Goal: Information Seeking & Learning: Find contact information

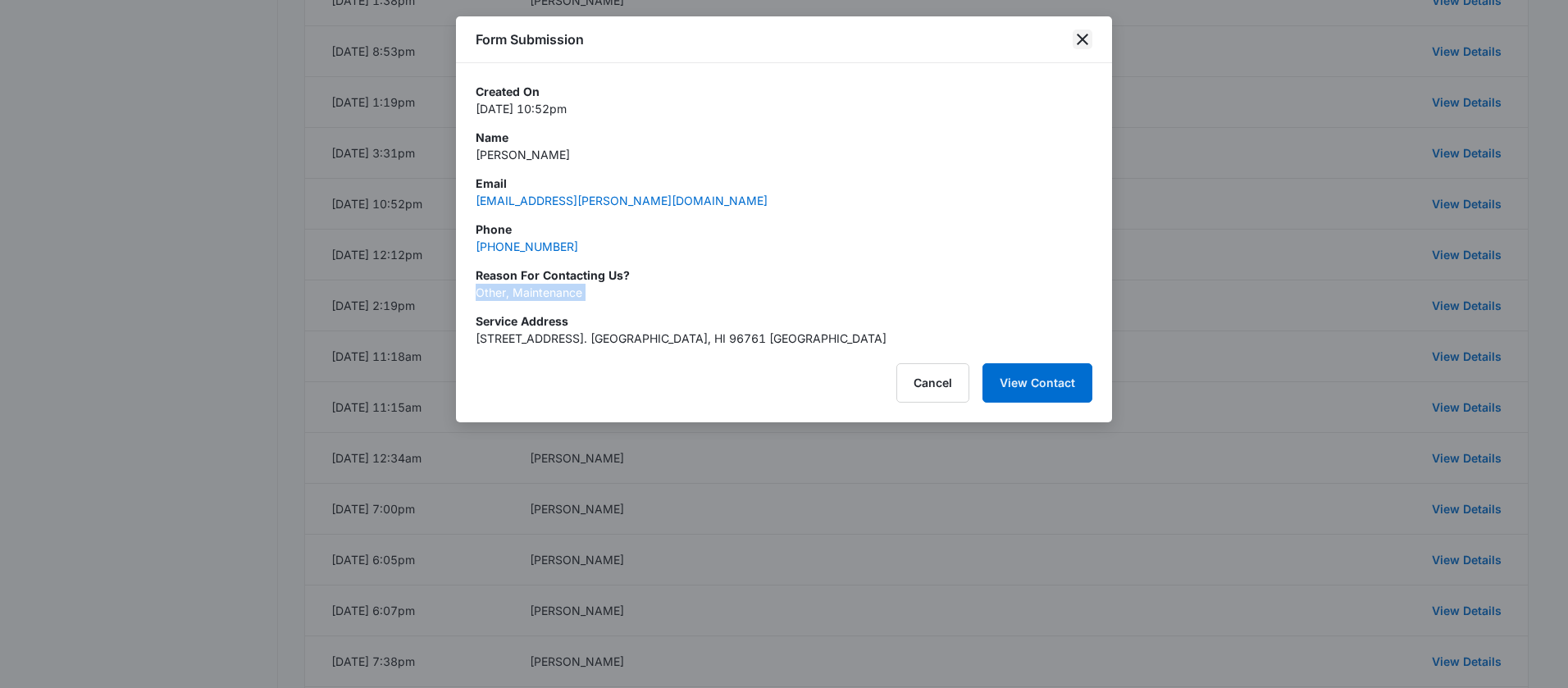
click at [1082, 38] on icon "close" at bounding box center [1083, 39] width 12 height 12
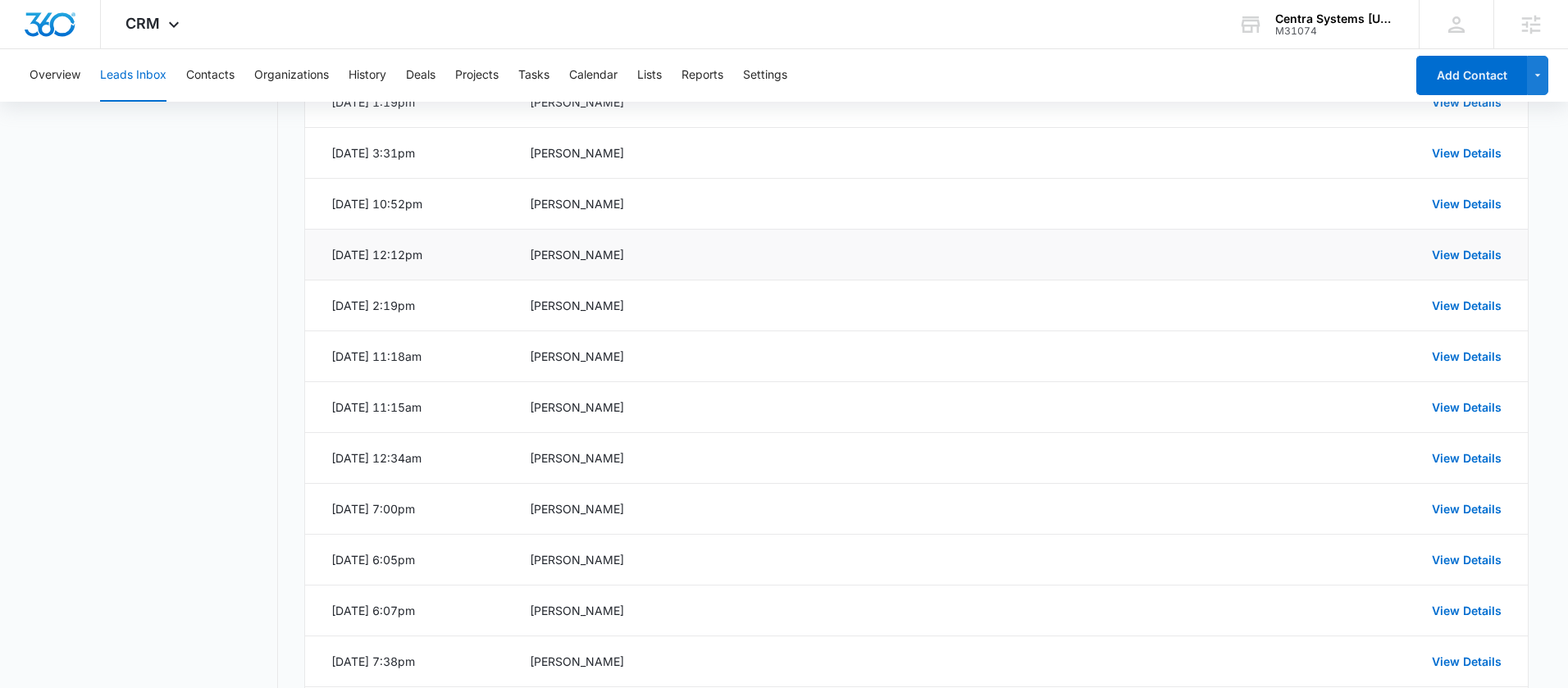
click at [1436, 261] on div "View Details" at bounding box center [1328, 254] width 345 height 18
click at [1438, 258] on link "View Details" at bounding box center [1466, 254] width 69 height 14
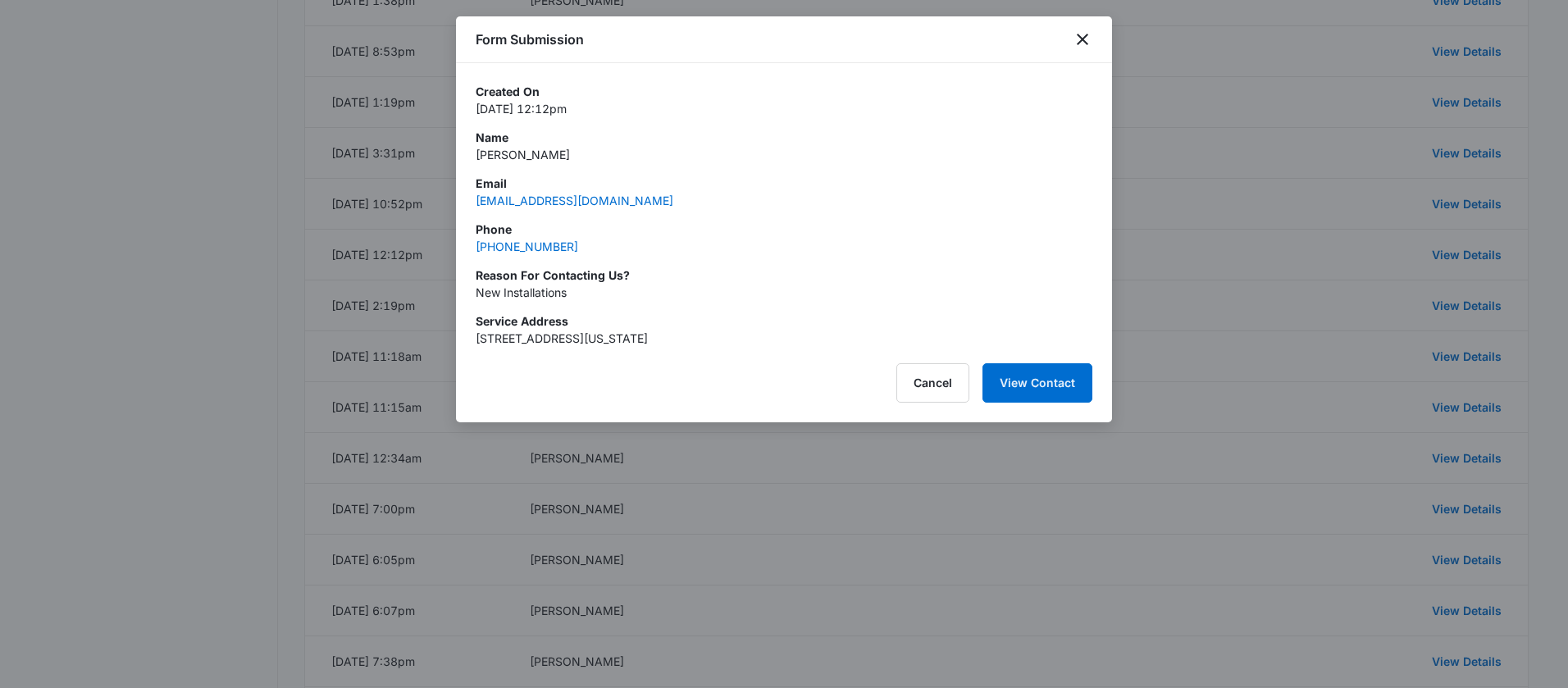
click at [501, 154] on p "Tony" at bounding box center [784, 155] width 616 height 18
click at [496, 155] on p "Tony" at bounding box center [784, 155] width 616 height 18
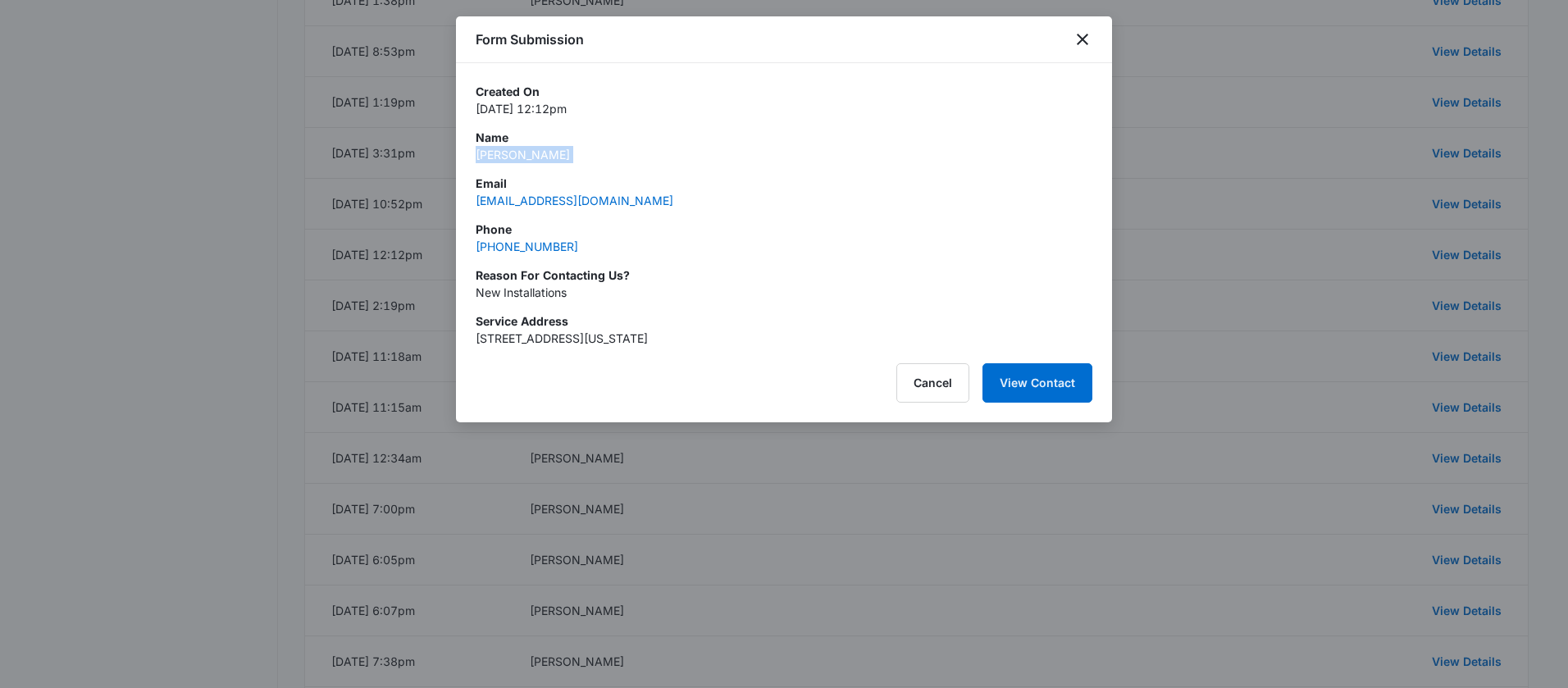
copy p "Tony"
click at [588, 246] on div "Phone (808) 651-3620" at bounding box center [784, 238] width 616 height 34
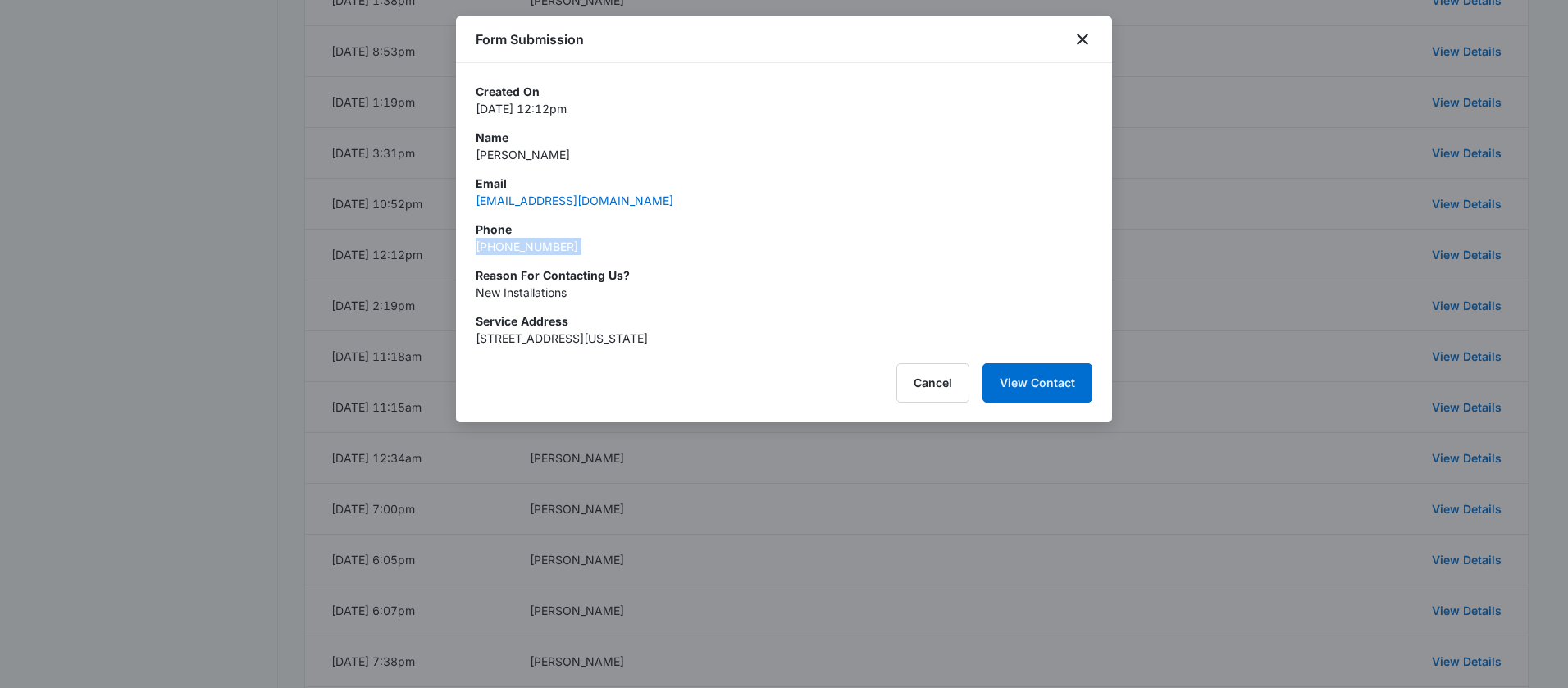
copy link "(808) 651-3620"
click at [556, 297] on p "New Installations" at bounding box center [784, 293] width 616 height 18
copy p "New Installations"
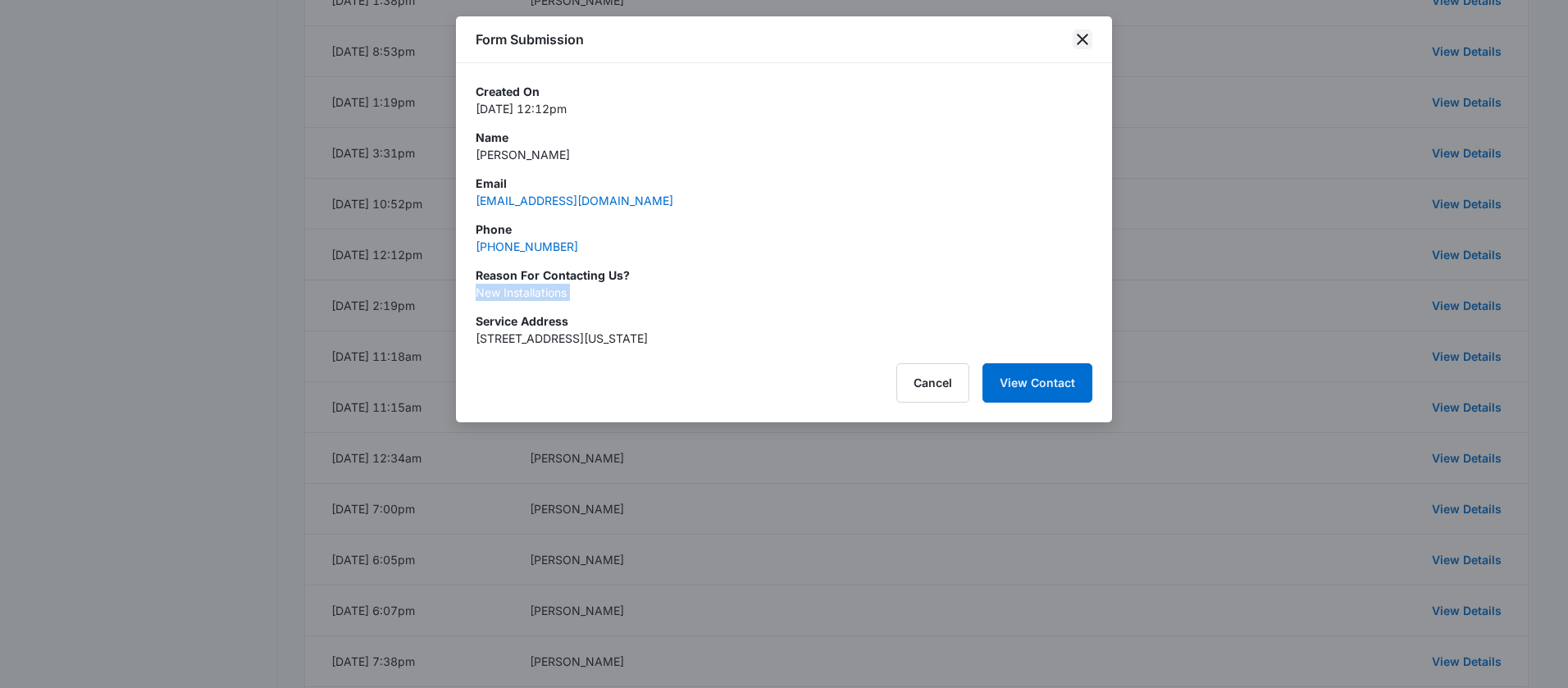
click at [1080, 38] on icon "close" at bounding box center [1083, 39] width 20 height 20
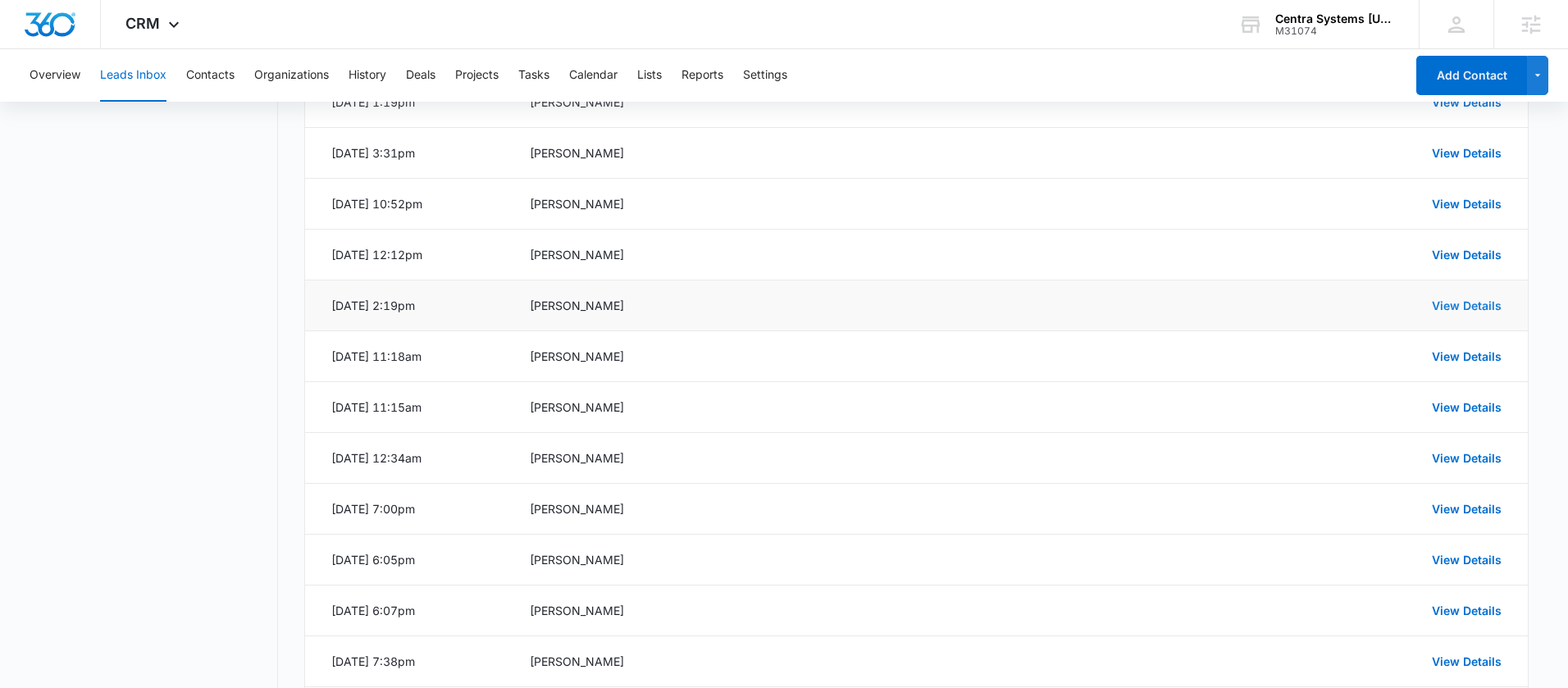
click at [1446, 308] on link "View Details" at bounding box center [1466, 305] width 69 height 14
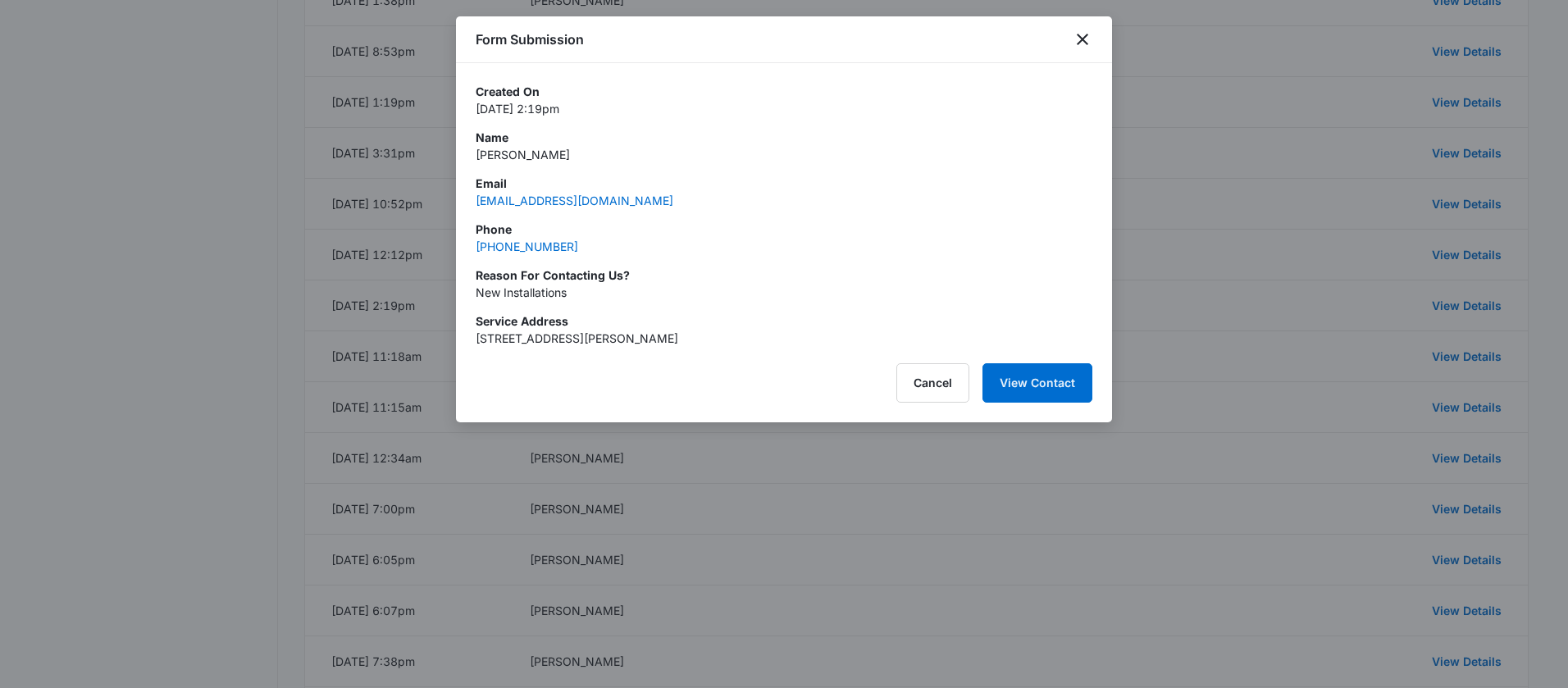
click at [525, 157] on p "Ellen Gokcan" at bounding box center [784, 155] width 616 height 18
copy p "Ellen Gokcan"
click at [576, 244] on div "Phone (808) 298-9480" at bounding box center [784, 238] width 616 height 34
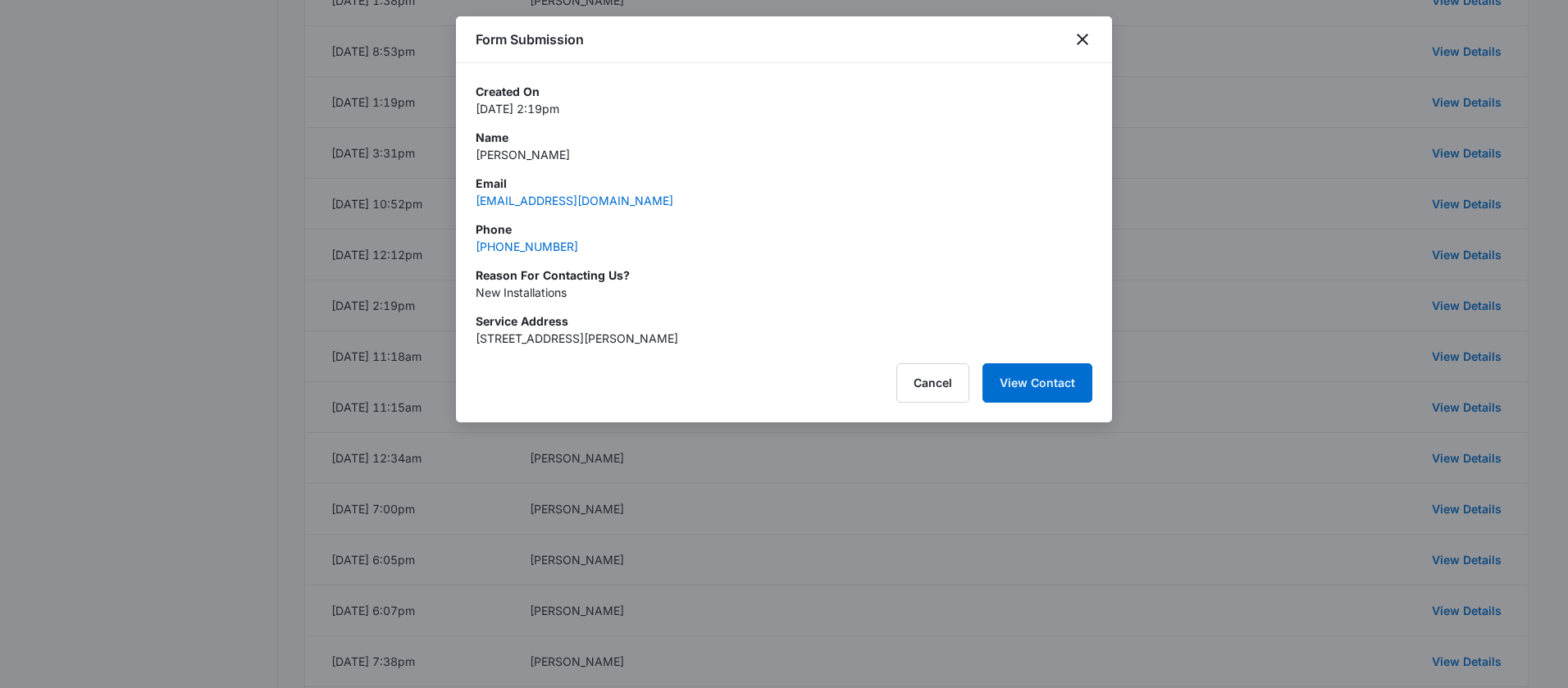
click at [576, 244] on div "Phone (808) 298-9480" at bounding box center [784, 238] width 616 height 34
copy link "(808) 298-9480"
click at [513, 291] on p "New Installations" at bounding box center [784, 293] width 616 height 18
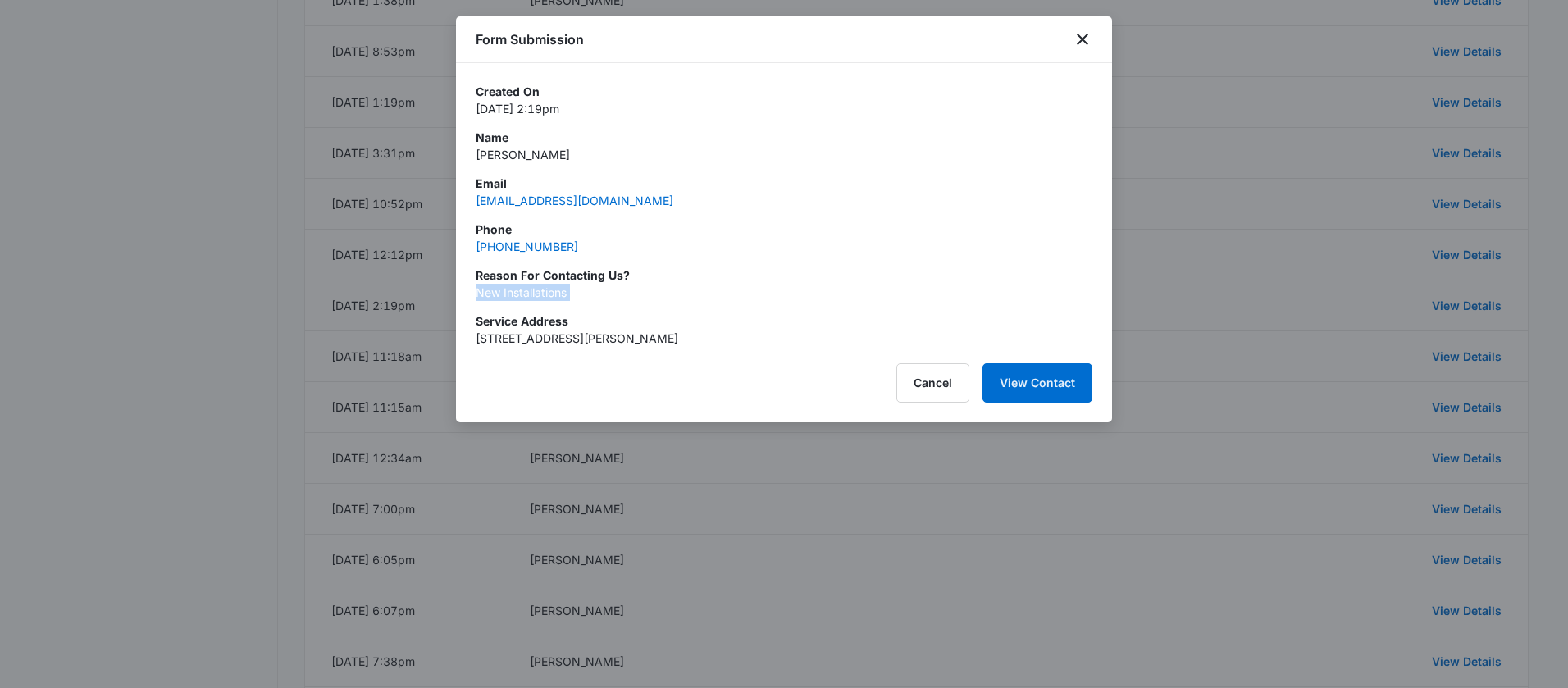
click at [513, 291] on p "New Installations" at bounding box center [784, 293] width 616 height 18
copy p "New Installations"
click at [1134, 494] on div at bounding box center [784, 344] width 1568 height 688
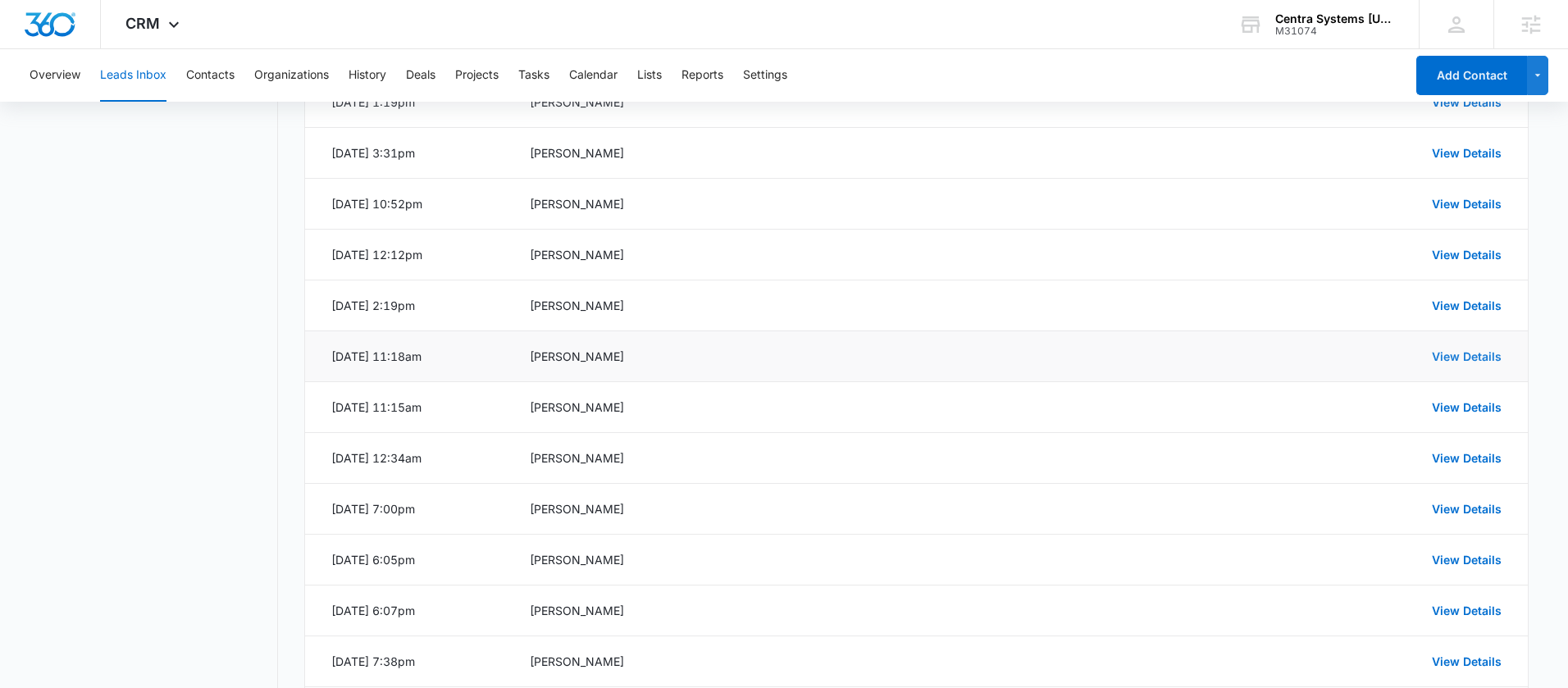
click at [1462, 358] on link "View Details" at bounding box center [1466, 356] width 69 height 14
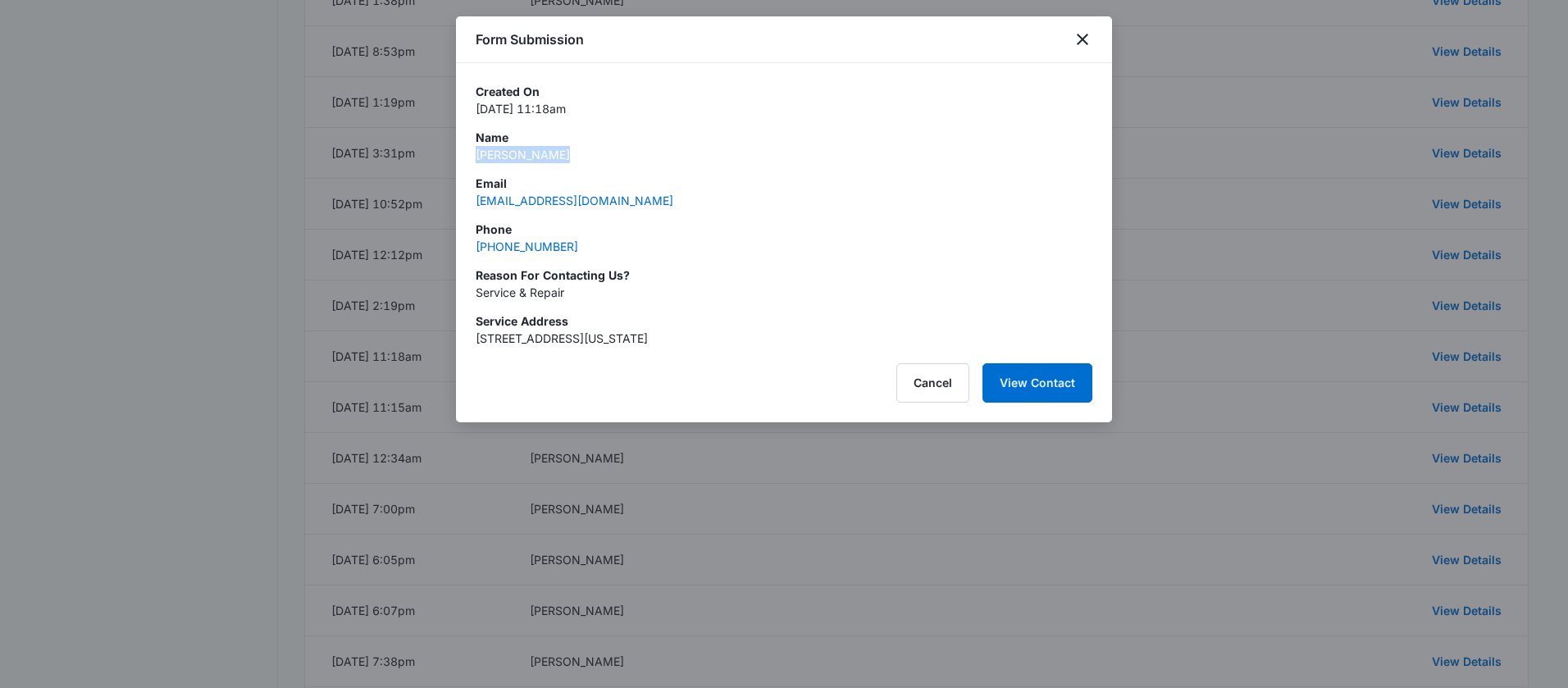
drag, startPoint x: 539, startPoint y: 159, endPoint x: 474, endPoint y: 152, distance: 65.4
click at [475, 152] on p "Kevin Fischer" at bounding box center [784, 155] width 616 height 18
copy p "Kevin Fischer"
drag, startPoint x: 601, startPoint y: 245, endPoint x: 474, endPoint y: 246, distance: 127.0
click at [475, 246] on div "Phone (714) 863-7204" at bounding box center [784, 238] width 616 height 34
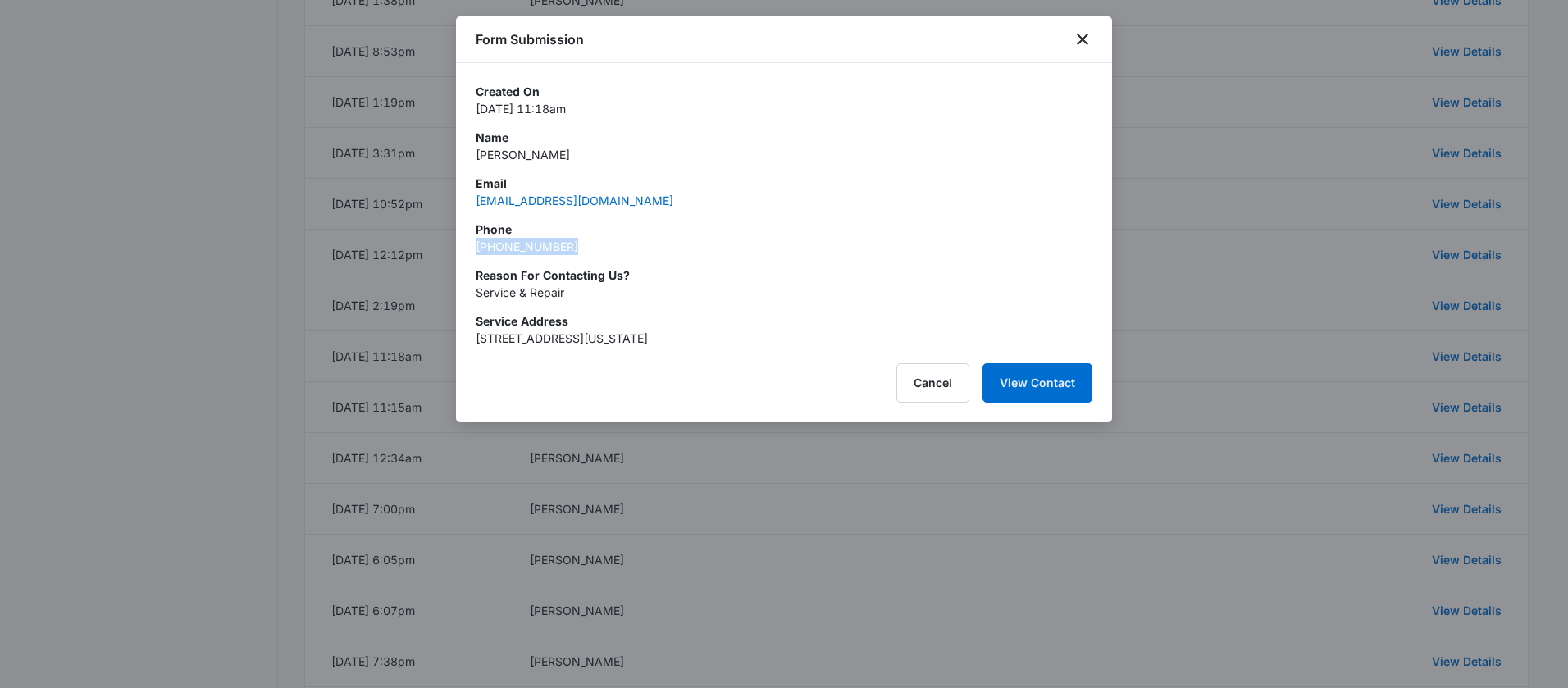
copy link "(714) 863-7204"
click at [505, 292] on p "Service & Repair" at bounding box center [784, 293] width 616 height 18
copy p "Service & Repair"
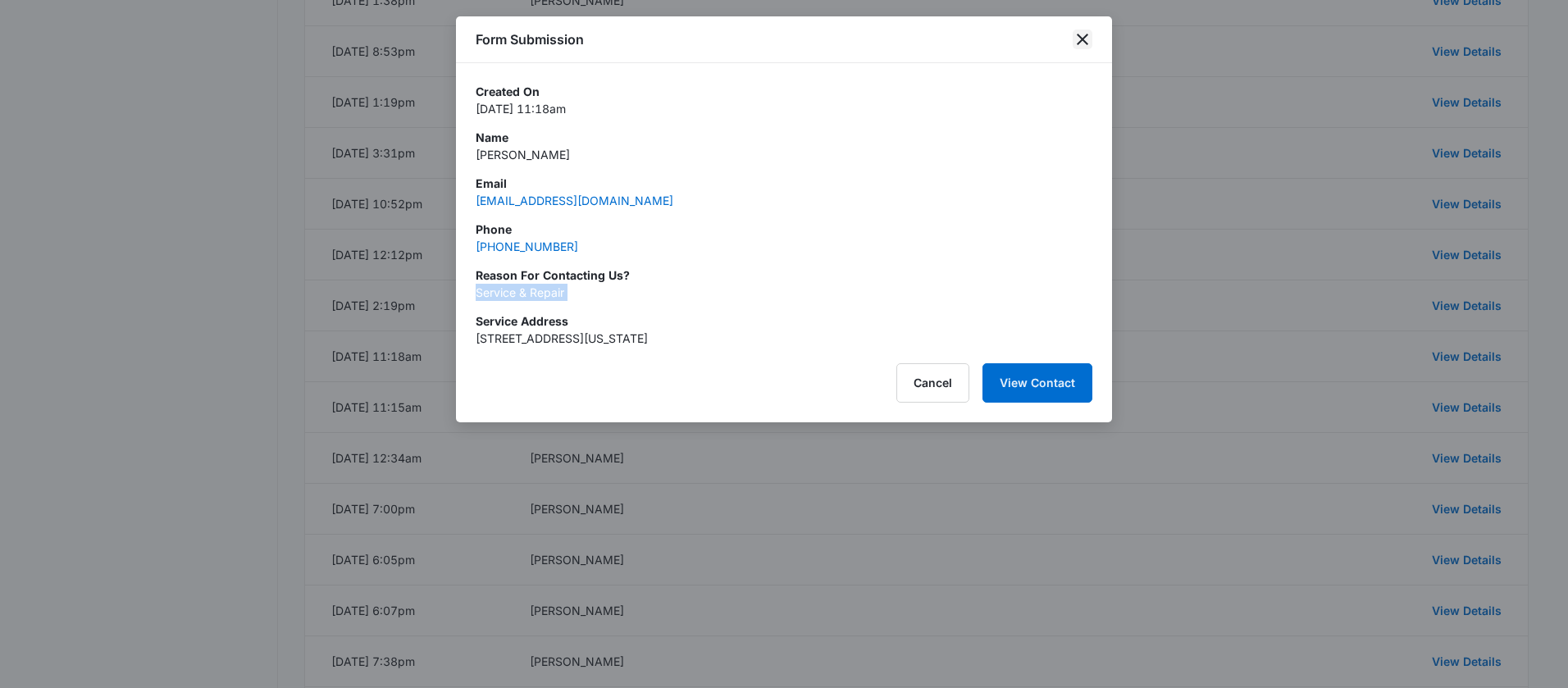
click at [1078, 34] on icon "close" at bounding box center [1083, 39] width 12 height 12
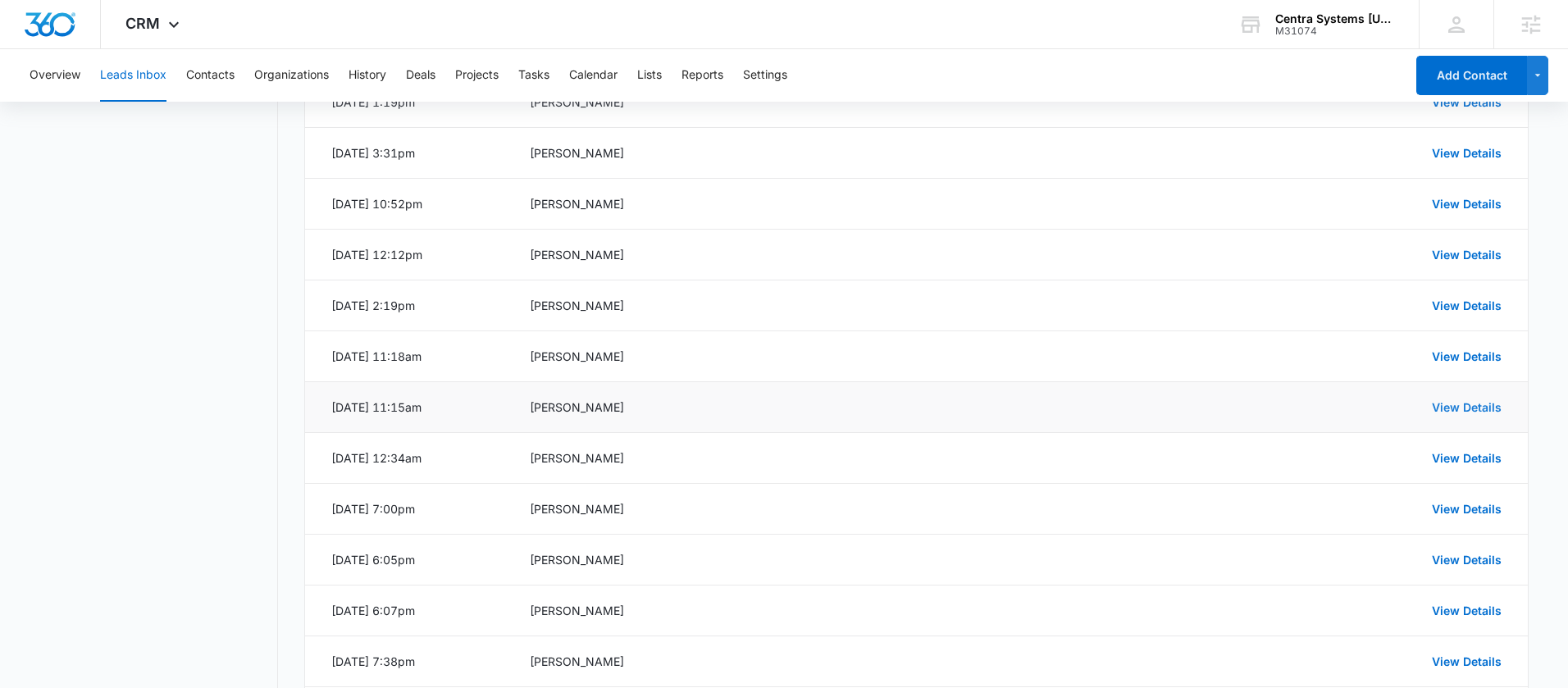
click at [1467, 410] on link "View Details" at bounding box center [1466, 407] width 69 height 14
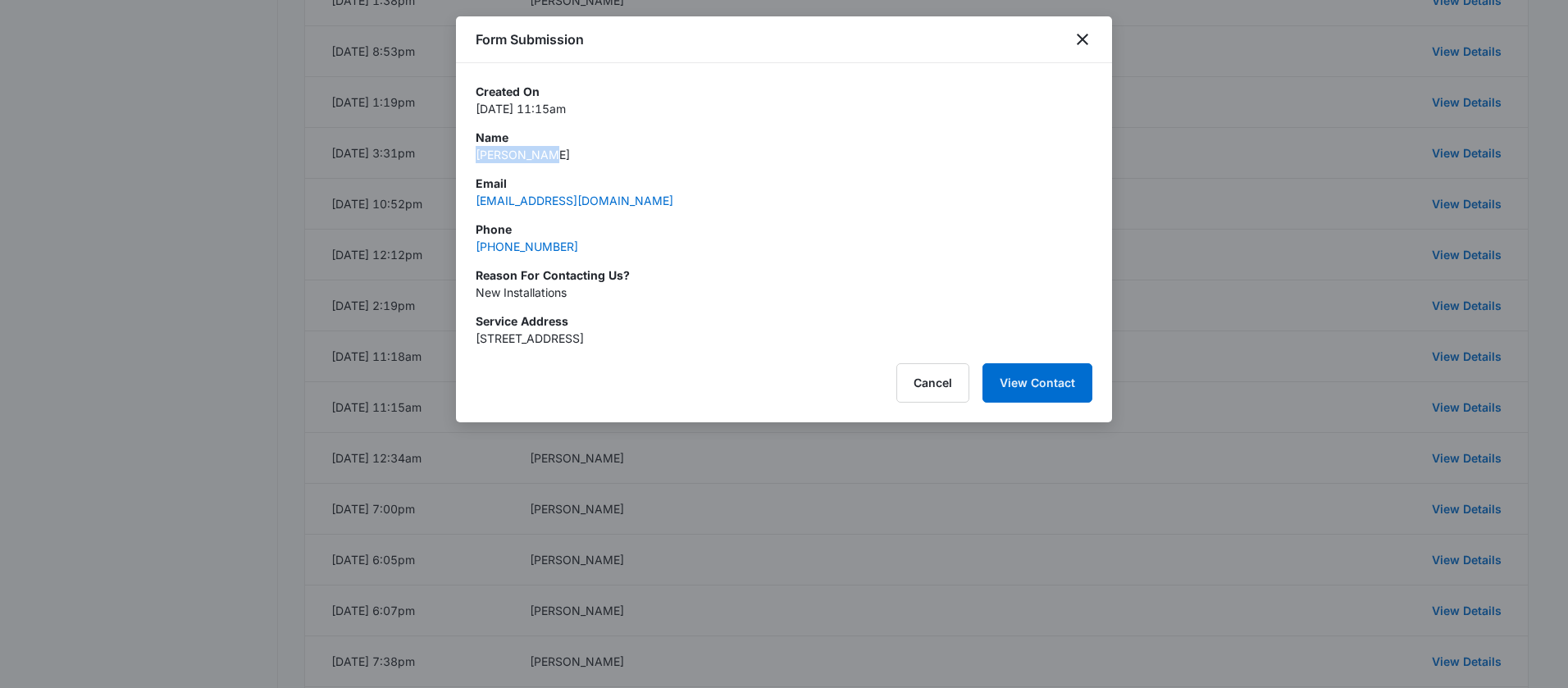
drag, startPoint x: 545, startPoint y: 160, endPoint x: 472, endPoint y: 157, distance: 73.1
click at [472, 157] on div "Created On Jan 9, 2025 at 11:15am Name Brie Mathews Email brei4peace@yahoo.com …" at bounding box center [784, 206] width 656 height 284
click at [585, 167] on div "Created On Jan 9, 2025 at 11:15am Name Brie Mathews Email brei4peace@yahoo.com …" at bounding box center [784, 215] width 616 height 264
drag, startPoint x: 571, startPoint y: 159, endPoint x: 470, endPoint y: 157, distance: 101.0
click at [470, 157] on div "Created On Jan 9, 2025 at 11:15am Name Brie Mathews Email brei4peace@yahoo.com …" at bounding box center [784, 206] width 656 height 284
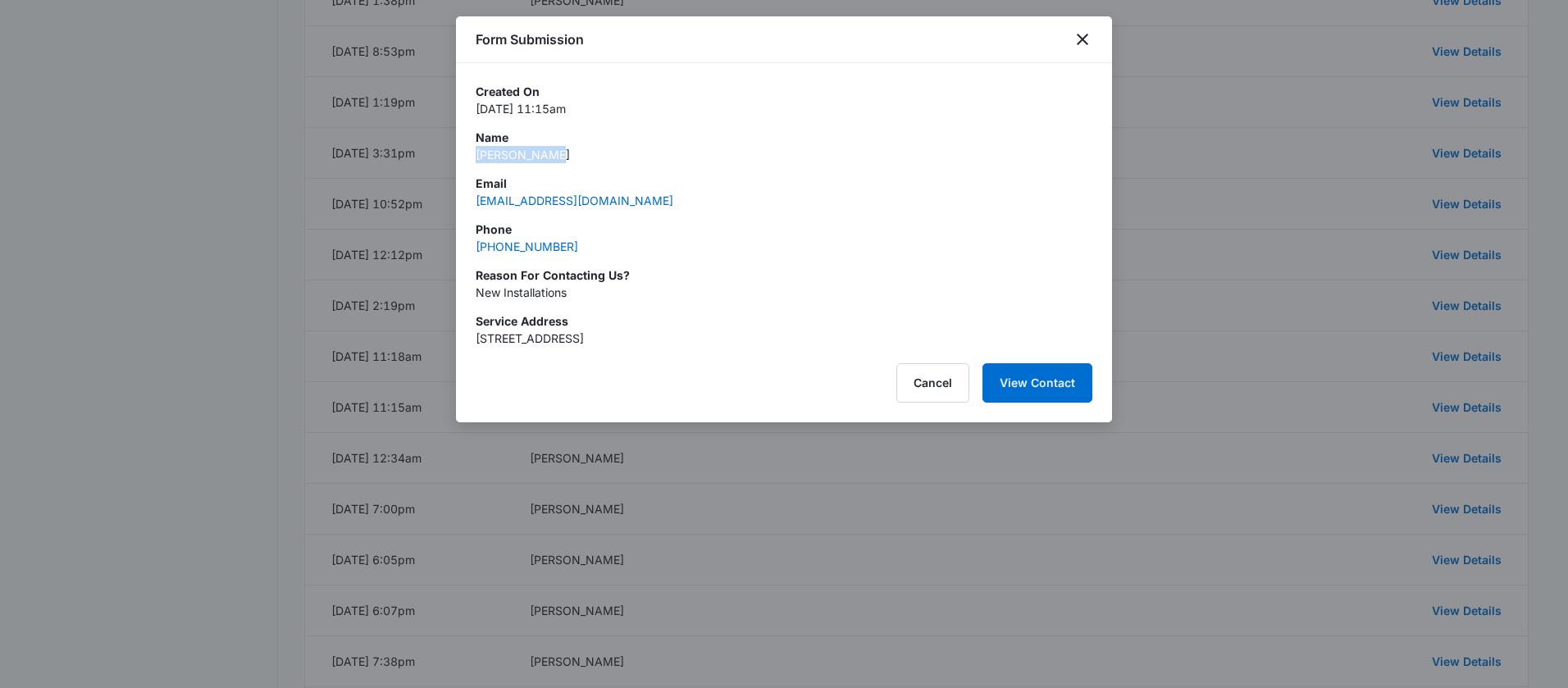
copy p "Brie Mathews"
drag, startPoint x: 591, startPoint y: 247, endPoint x: 478, endPoint y: 248, distance: 113.0
click at [478, 248] on div "Phone (415) 215-9987" at bounding box center [784, 238] width 616 height 34
drag, startPoint x: 589, startPoint y: 251, endPoint x: 578, endPoint y: 249, distance: 11.2
click at [588, 251] on div "Phone (415) 215-9987" at bounding box center [784, 238] width 616 height 34
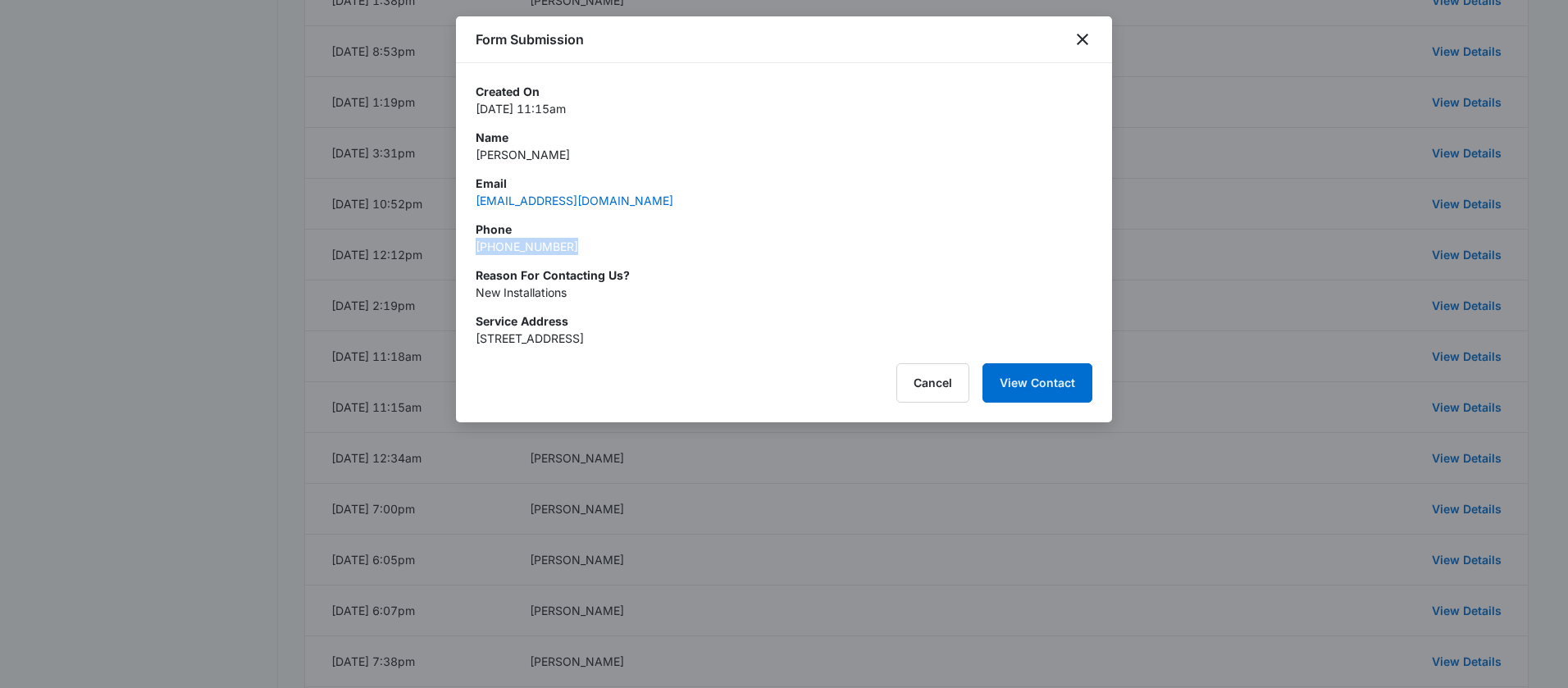
drag, startPoint x: 578, startPoint y: 250, endPoint x: 470, endPoint y: 250, distance: 108.0
click at [470, 250] on div "Created On Jan 9, 2025 at 11:15am Name Brie Mathews Email brei4peace@yahoo.com …" at bounding box center [784, 206] width 656 height 284
click at [527, 293] on p "New Installations" at bounding box center [784, 293] width 616 height 18
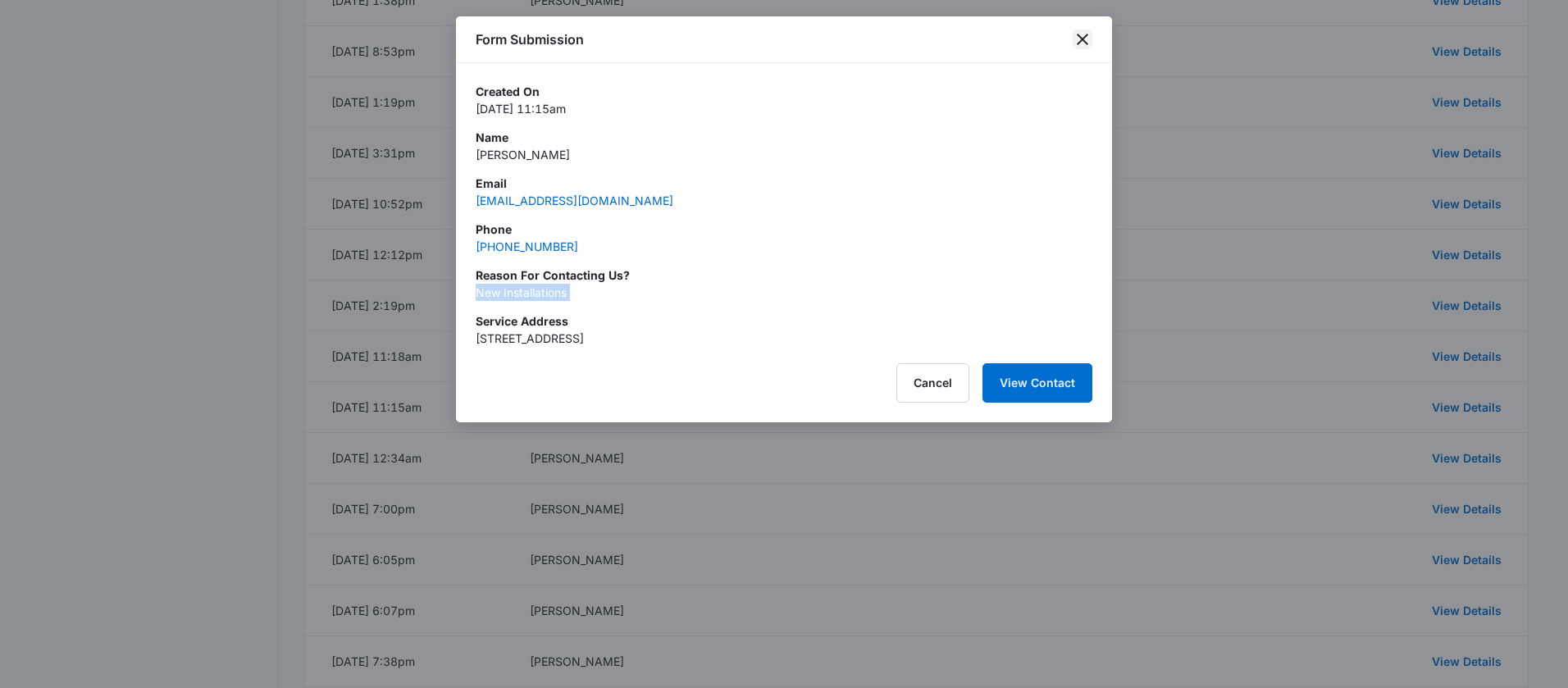
click at [1084, 40] on icon "close" at bounding box center [1083, 39] width 20 height 20
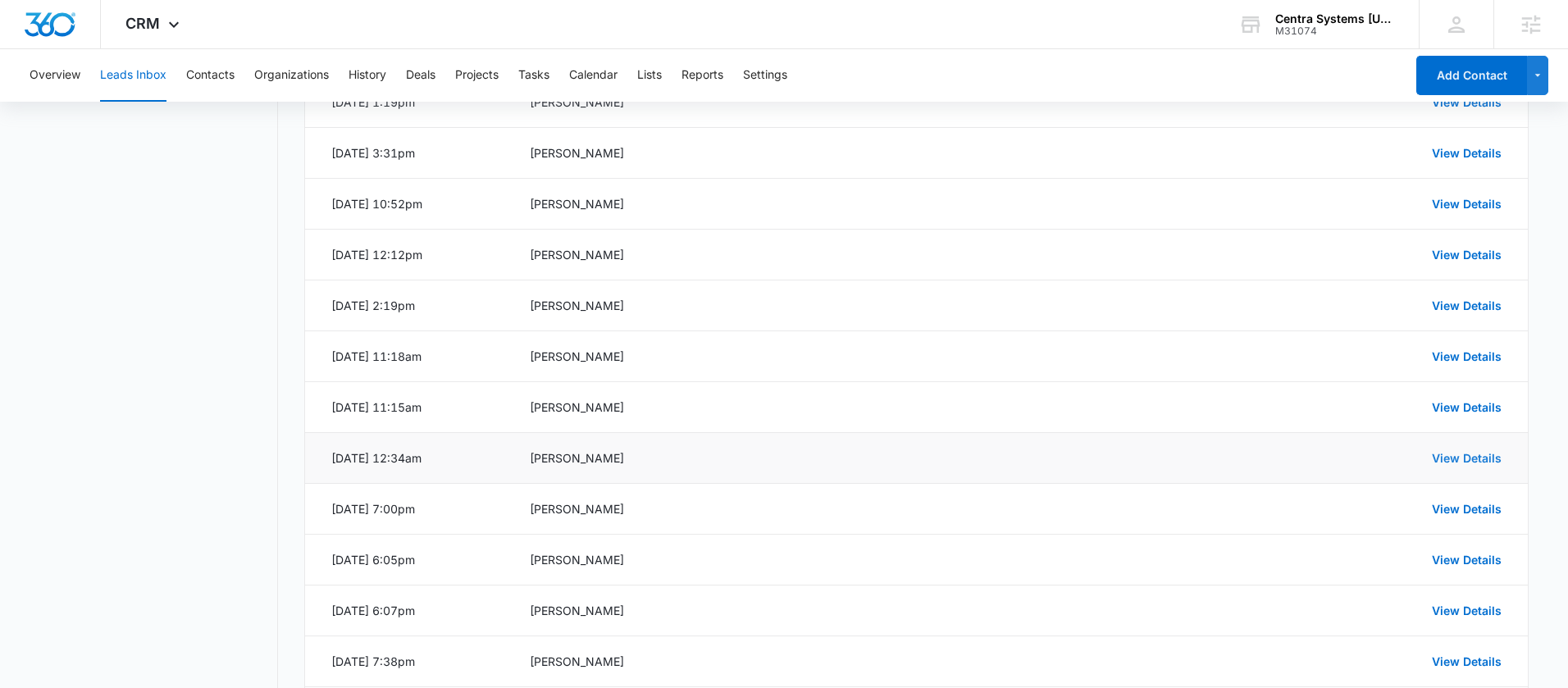
click at [1473, 459] on link "View Details" at bounding box center [1466, 458] width 69 height 14
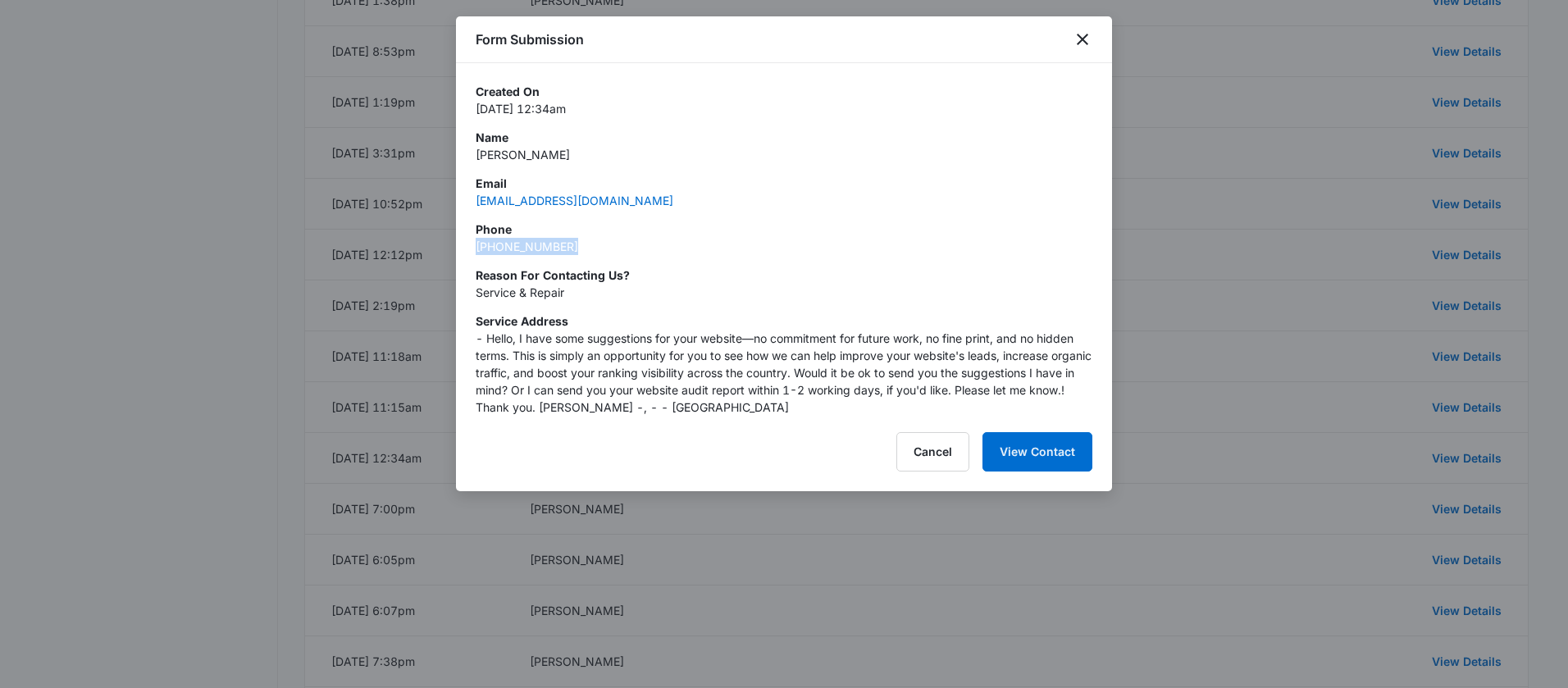
drag, startPoint x: 582, startPoint y: 251, endPoint x: 464, endPoint y: 241, distance: 118.4
click at [464, 241] on div "Created On Jan 9, 2025 at 12:34am Name Olivia Solomon Email oliviasolomonm.kt@g…" at bounding box center [784, 240] width 656 height 352
click at [688, 209] on div "Created On Jan 9, 2025 at 12:34am Name Olivia Solomon Email oliviasolomonm.kt@g…" at bounding box center [784, 250] width 616 height 333
drag, startPoint x: 598, startPoint y: 160, endPoint x: 474, endPoint y: 158, distance: 124.0
click at [475, 158] on p "Olivia Solomon" at bounding box center [784, 155] width 616 height 18
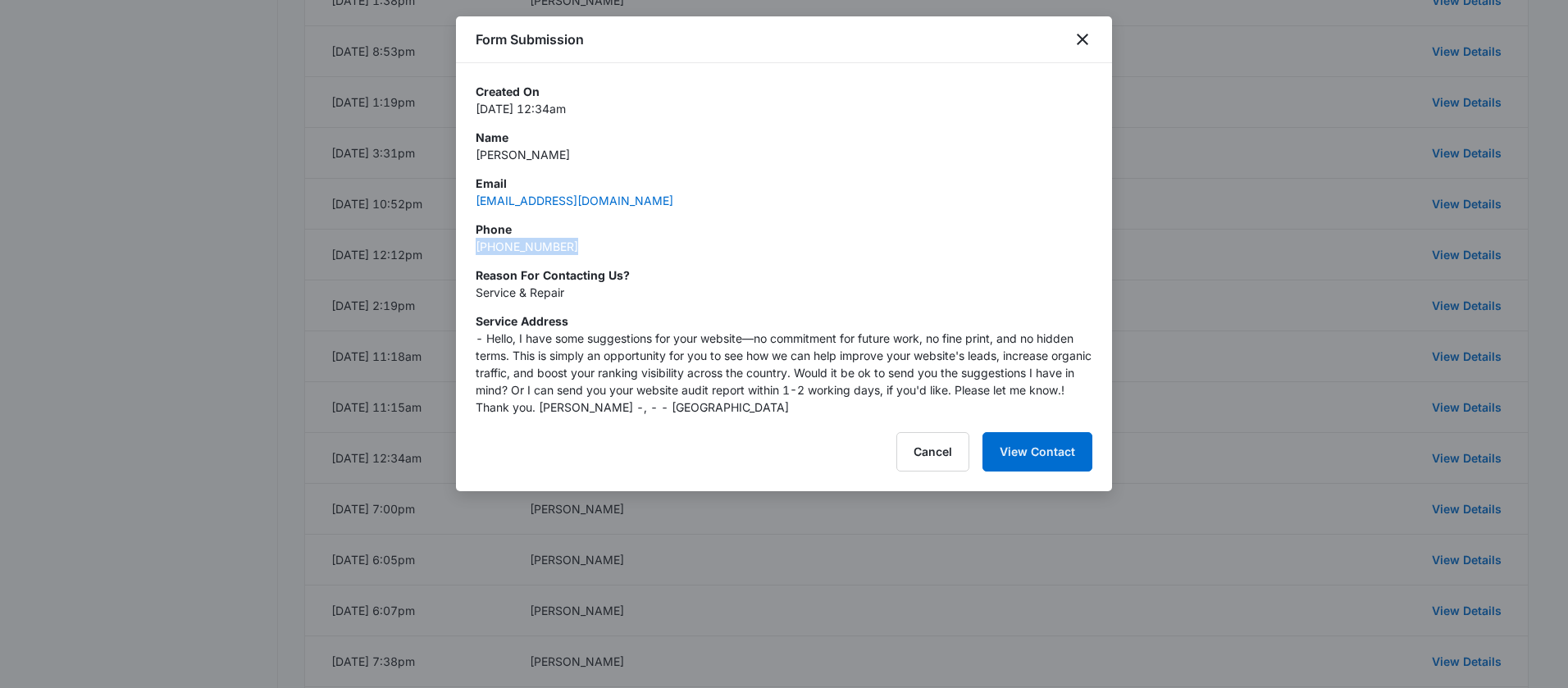
drag, startPoint x: 516, startPoint y: 252, endPoint x: 472, endPoint y: 252, distance: 44.0
click at [472, 252] on div "Created On Jan 9, 2025 at 12:34am Name Olivia Solomon Email oliviasolomonm.kt@g…" at bounding box center [784, 240] width 656 height 352
drag, startPoint x: 606, startPoint y: 298, endPoint x: 530, endPoint y: 293, distance: 76.2
click at [530, 293] on p "Service & Repair" at bounding box center [784, 293] width 616 height 18
click at [1083, 37] on icon "close" at bounding box center [1083, 39] width 20 height 20
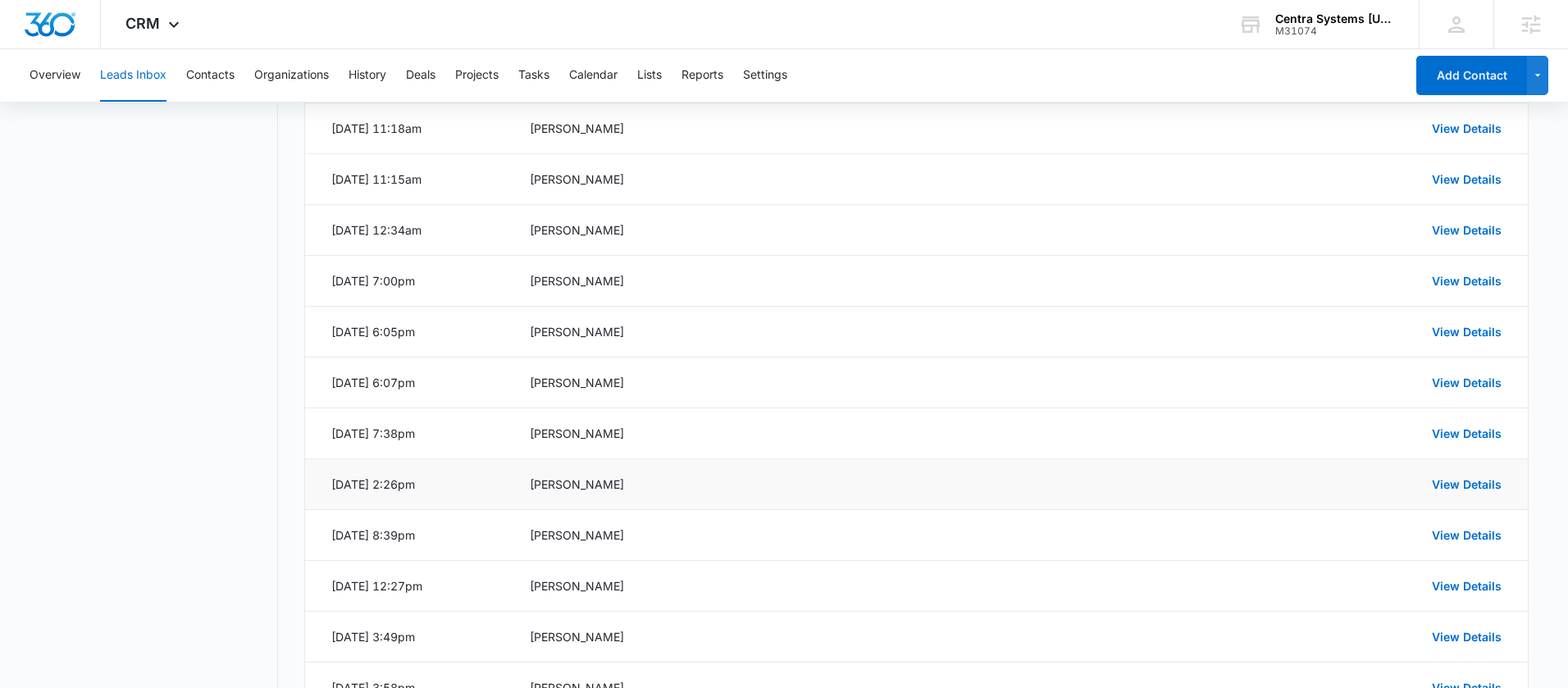
scroll to position [1467, 0]
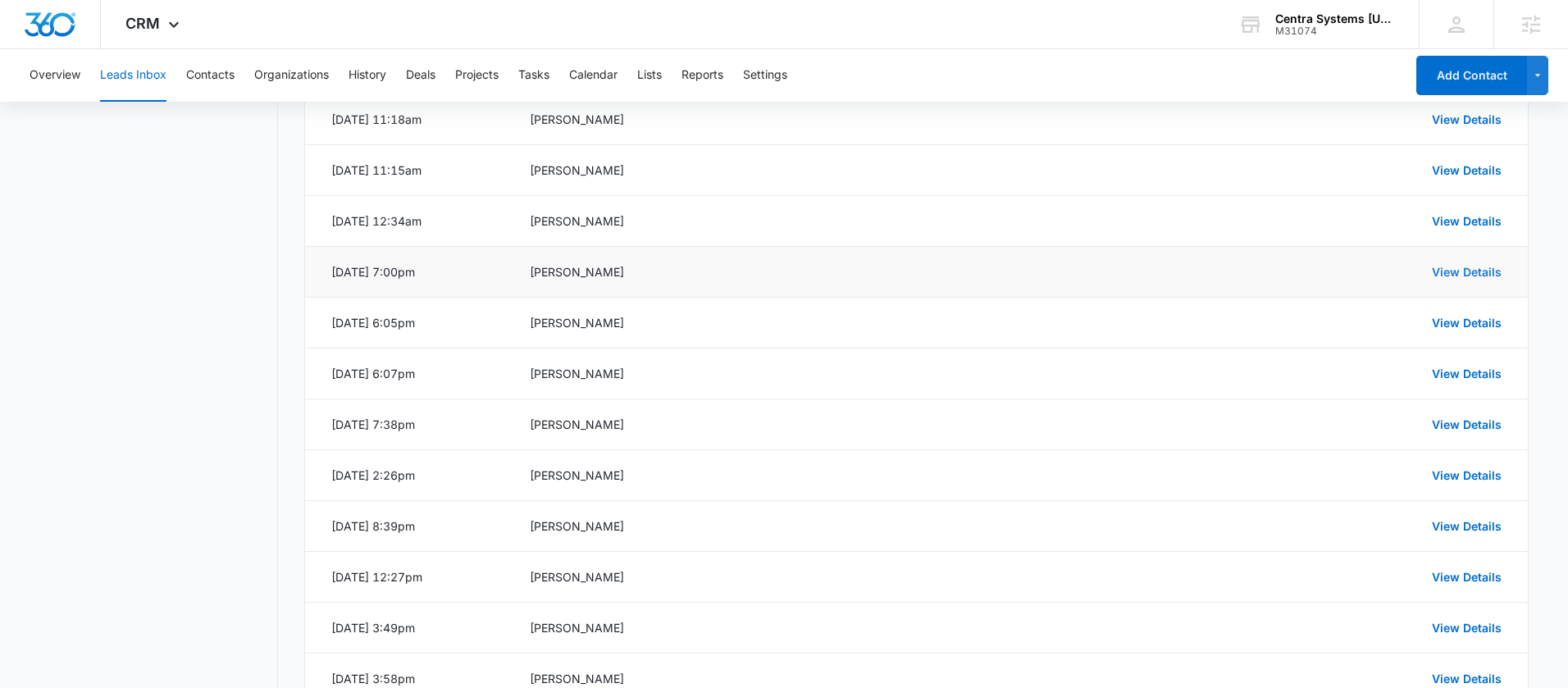
click at [1435, 271] on link "View Details" at bounding box center [1466, 272] width 69 height 14
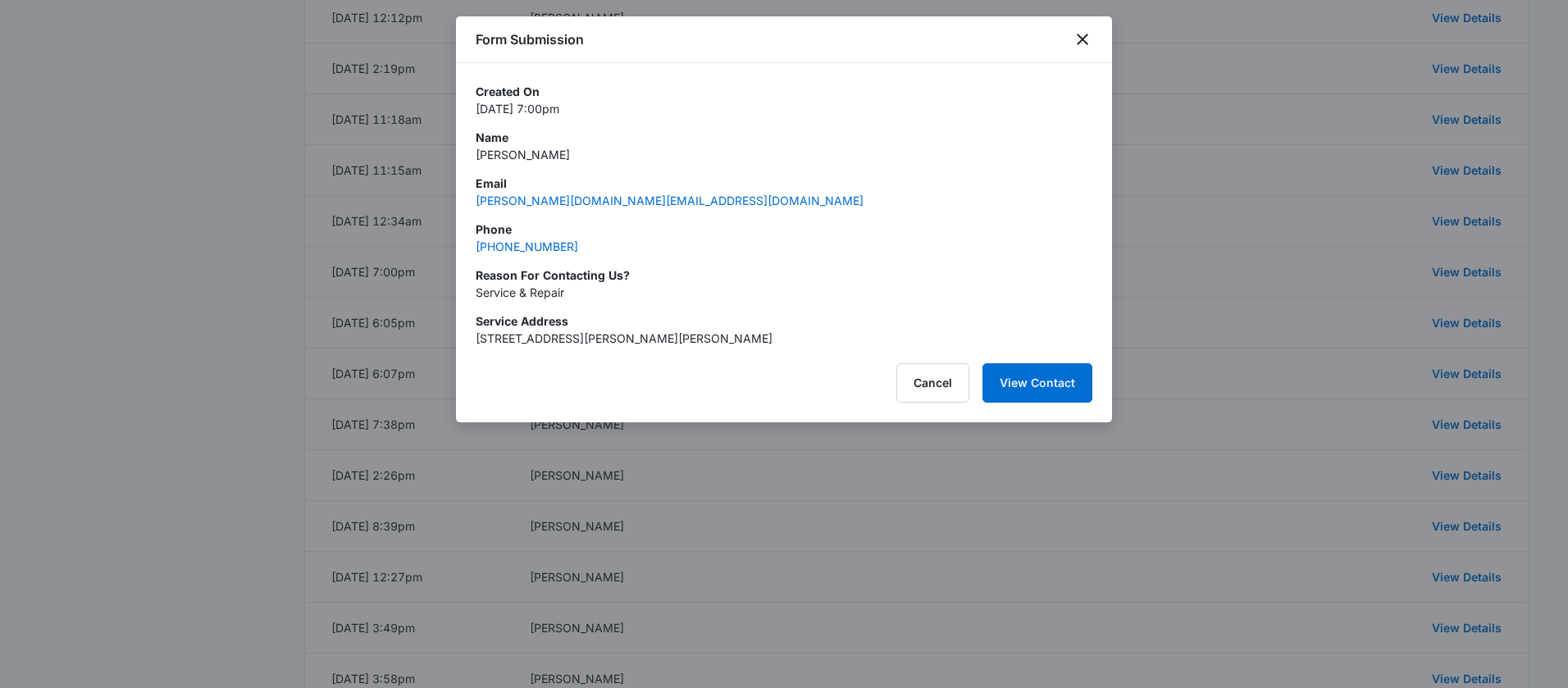
drag, startPoint x: 693, startPoint y: 198, endPoint x: 652, endPoint y: 185, distance: 43.0
click at [686, 198] on div "Email edward.l.chase7.mil@army.mil" at bounding box center [784, 192] width 616 height 34
drag, startPoint x: 598, startPoint y: 158, endPoint x: 458, endPoint y: 155, distance: 140.0
click at [458, 155] on div "Created On Jan 7, 2025 at 7:00pm Name Edward Chase Email edward.l.chase7.mil@ar…" at bounding box center [784, 206] width 656 height 284
click at [569, 251] on div "Phone (808) 787-6114" at bounding box center [784, 238] width 616 height 34
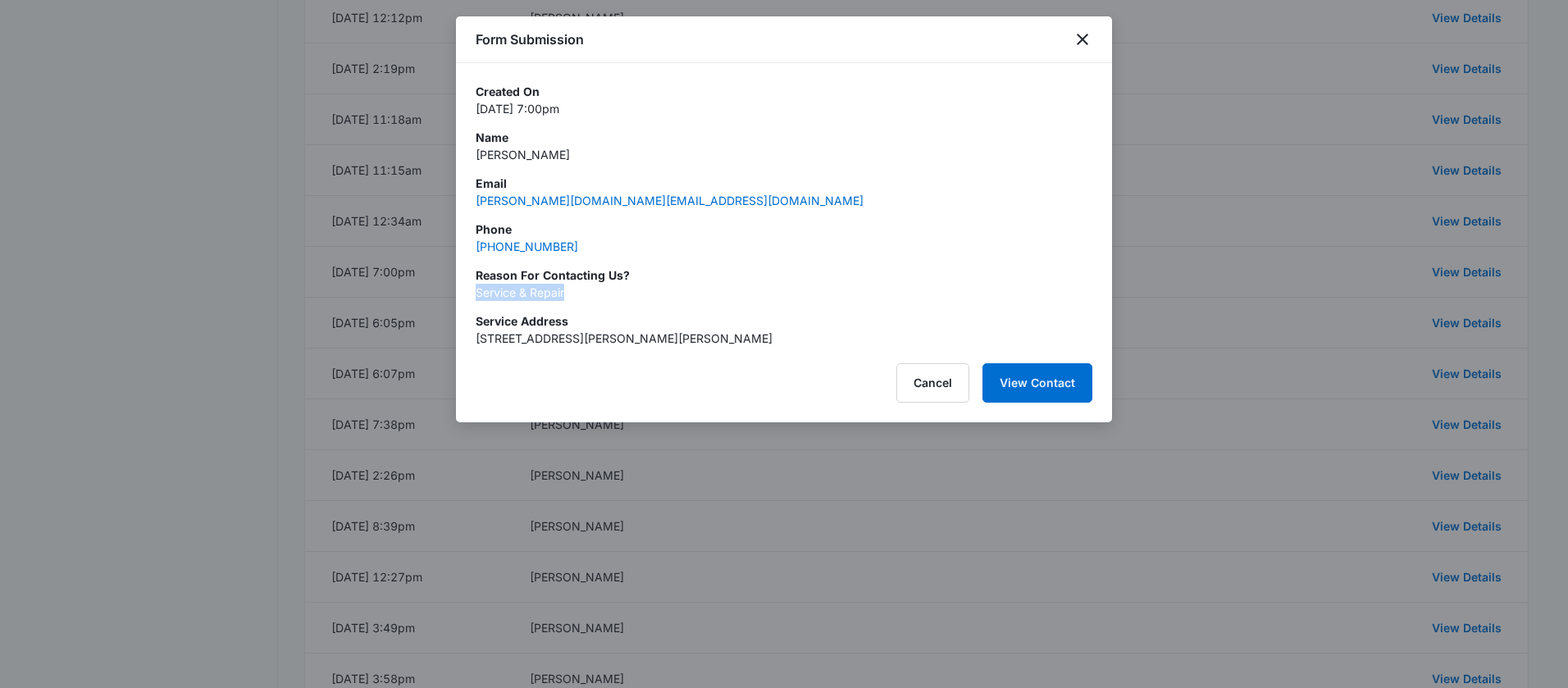
drag, startPoint x: 570, startPoint y: 296, endPoint x: 467, endPoint y: 293, distance: 103.0
click at [467, 293] on div "Created On Jan 7, 2025 at 7:00pm Name Edward Chase Email edward.l.chase7.mil@ar…" at bounding box center [784, 206] width 656 height 284
click at [1083, 41] on icon "close" at bounding box center [1083, 39] width 20 height 20
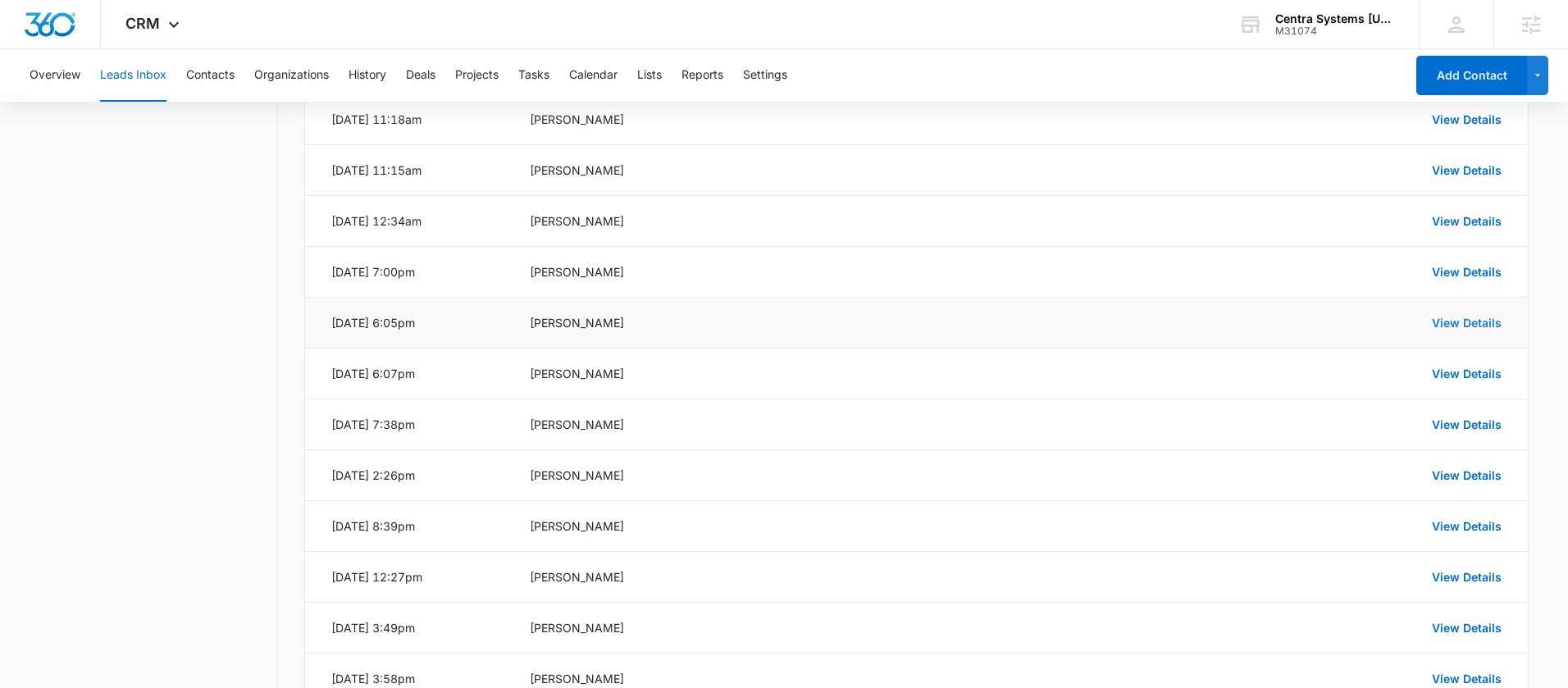
click at [1458, 326] on link "View Details" at bounding box center [1466, 323] width 69 height 14
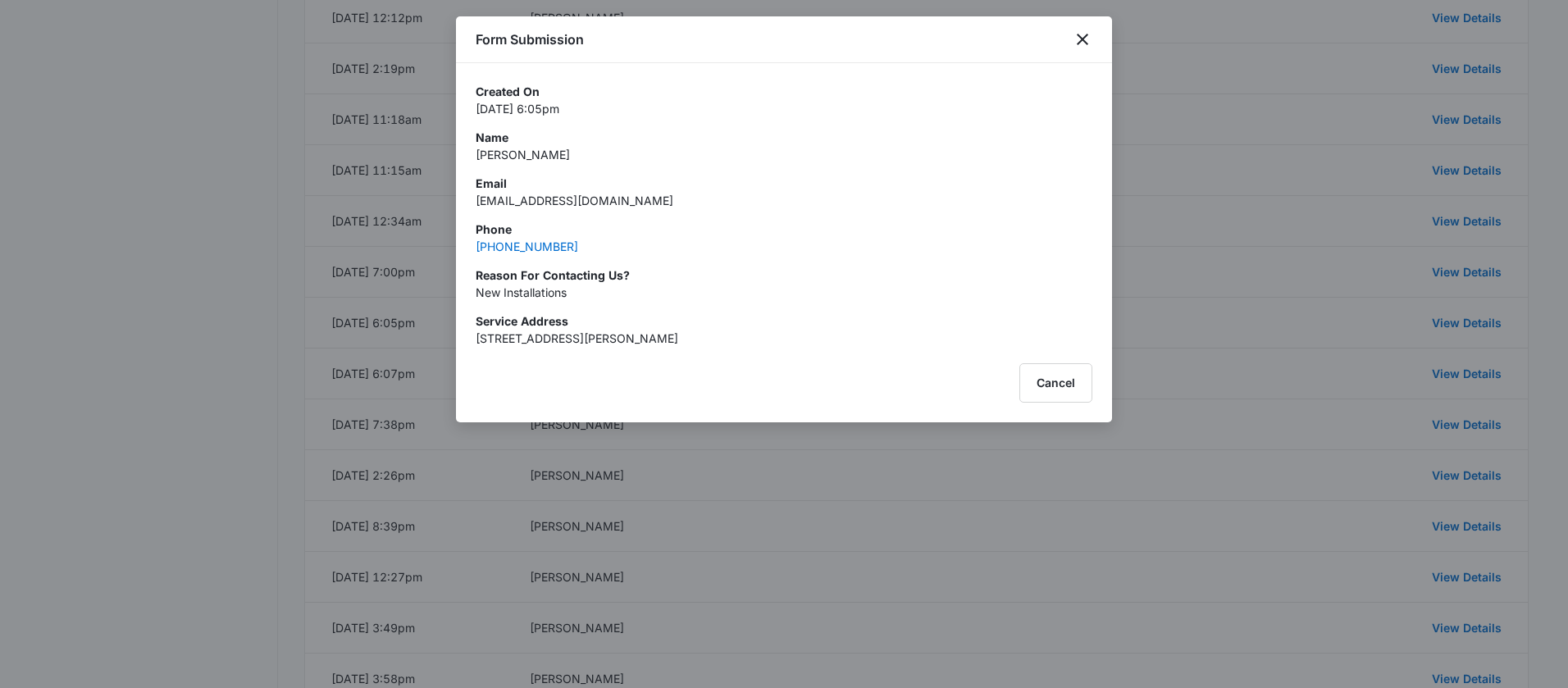
drag, startPoint x: 587, startPoint y: 162, endPoint x: 441, endPoint y: 157, distance: 146.1
click at [662, 168] on div "Created On Jan 6, 2025 at 6:05pm Name Lucinda Alexander Email lucindaalexander@…" at bounding box center [784, 215] width 616 height 264
click at [542, 153] on p "Lucinda Alexander" at bounding box center [784, 155] width 616 height 18
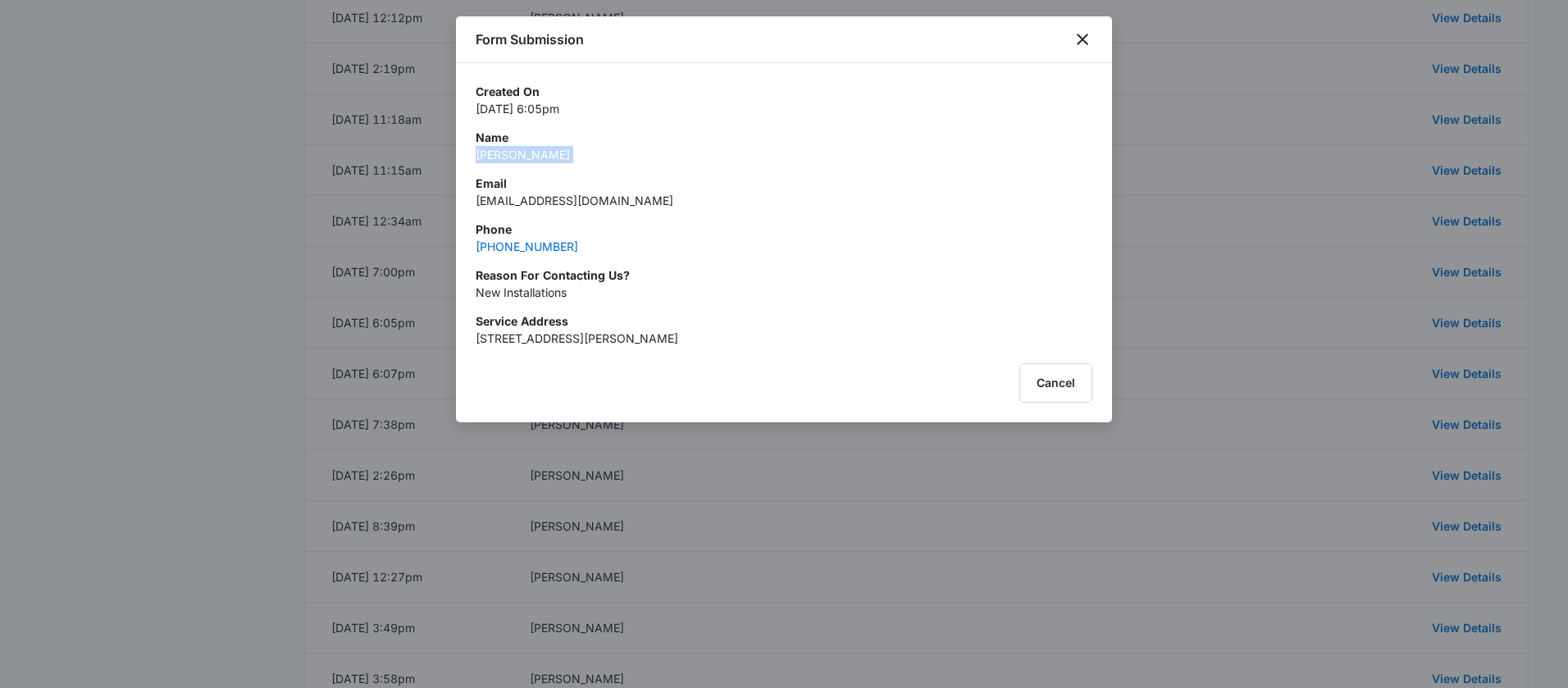
click at [542, 153] on p "Lucinda Alexander" at bounding box center [784, 155] width 616 height 18
drag, startPoint x: 616, startPoint y: 252, endPoint x: 468, endPoint y: 246, distance: 148.1
click at [468, 246] on div "Created On Jan 6, 2025 at 6:05pm Name Lucinda Alexander Email lucindaalexander@…" at bounding box center [784, 206] width 656 height 284
click at [673, 301] on div "Created On Jan 6, 2025 at 6:05pm Name Lucinda Alexander Email lucindaalexander@…" at bounding box center [784, 215] width 616 height 264
click at [525, 297] on p "New Installations" at bounding box center [784, 293] width 616 height 18
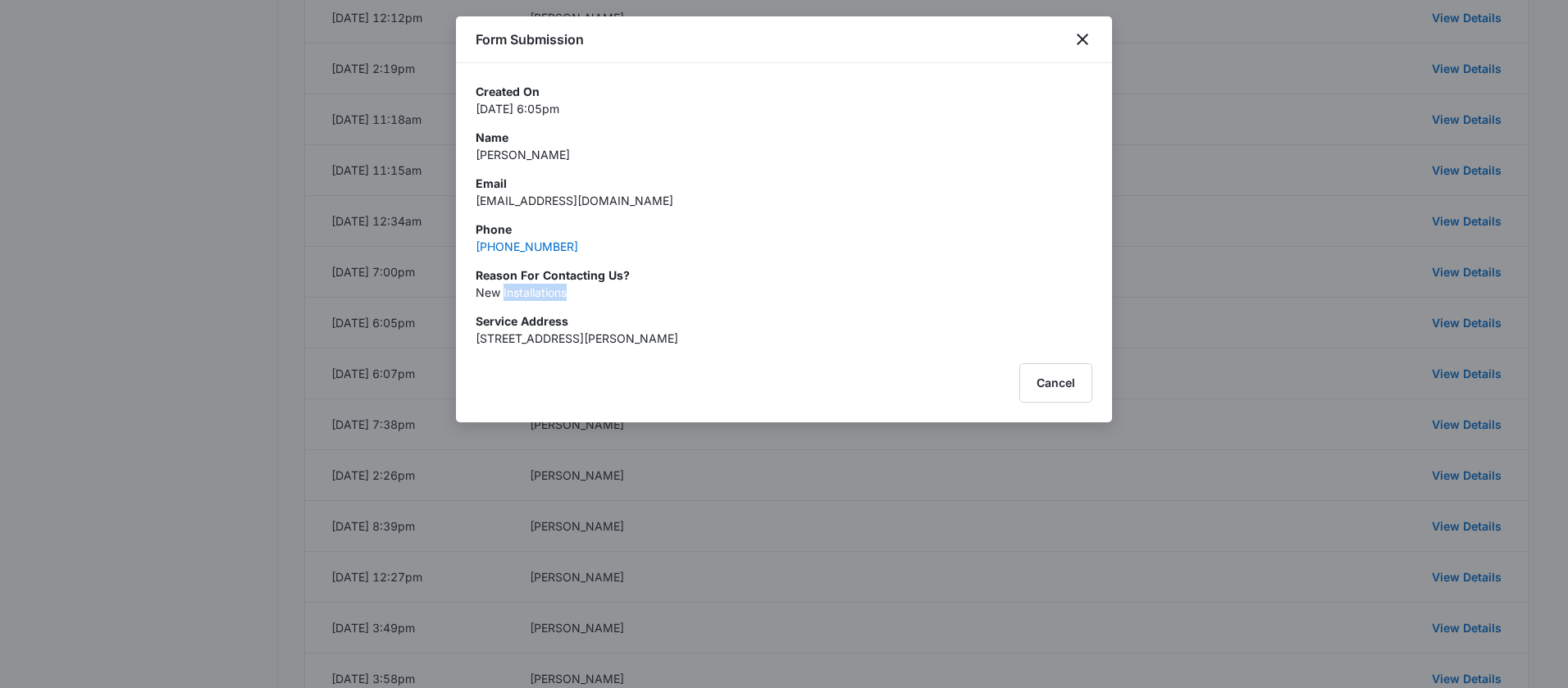
click at [525, 297] on p "New Installations" at bounding box center [784, 293] width 616 height 18
click at [1079, 38] on icon "close" at bounding box center [1083, 39] width 20 height 20
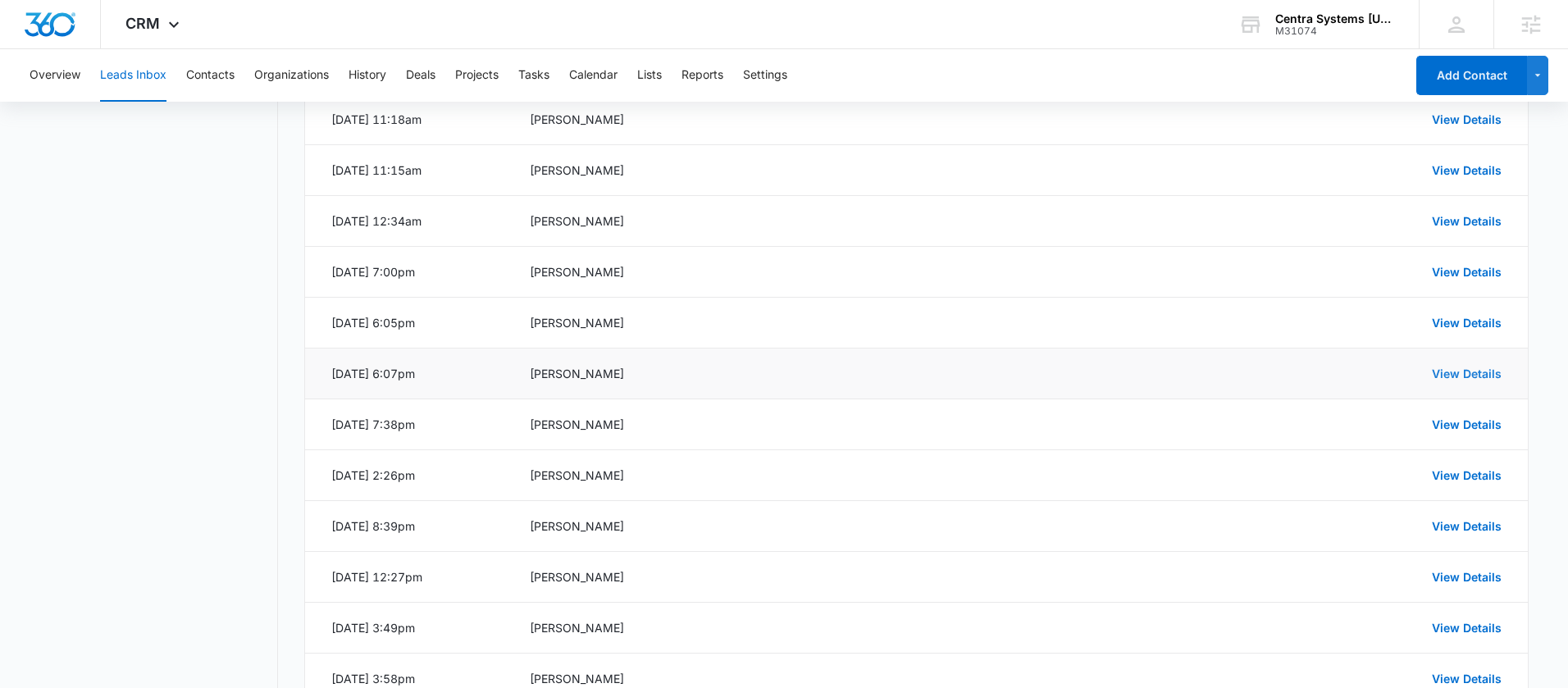
click at [1463, 374] on link "View Details" at bounding box center [1466, 374] width 69 height 14
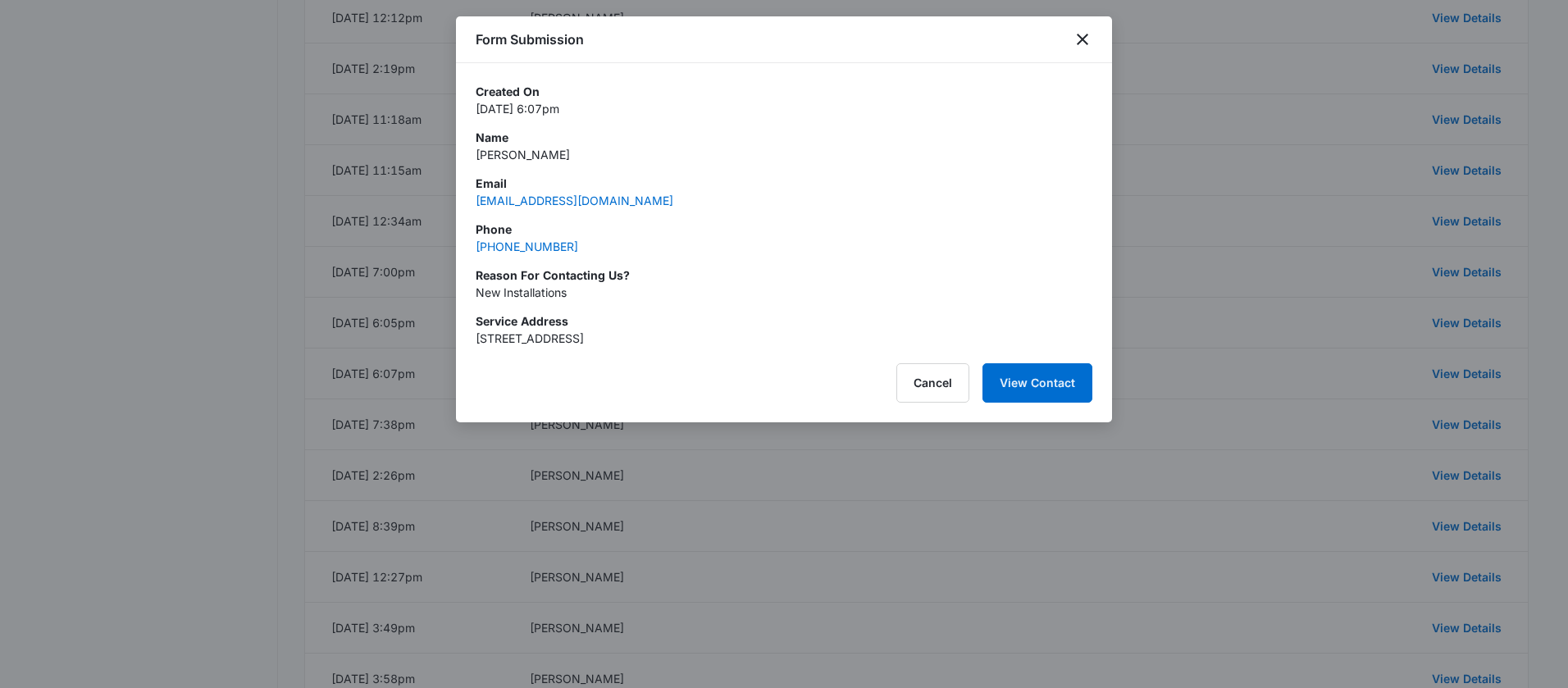
click at [517, 165] on div "Created On Jan 4, 2025 at 6:07pm Name Brittany Massie Email williamsonbn0213@gm…" at bounding box center [784, 215] width 616 height 264
click at [523, 160] on p "Brittany Massie" at bounding box center [784, 155] width 616 height 18
drag, startPoint x: 590, startPoint y: 245, endPoint x: 464, endPoint y: 250, distance: 126.1
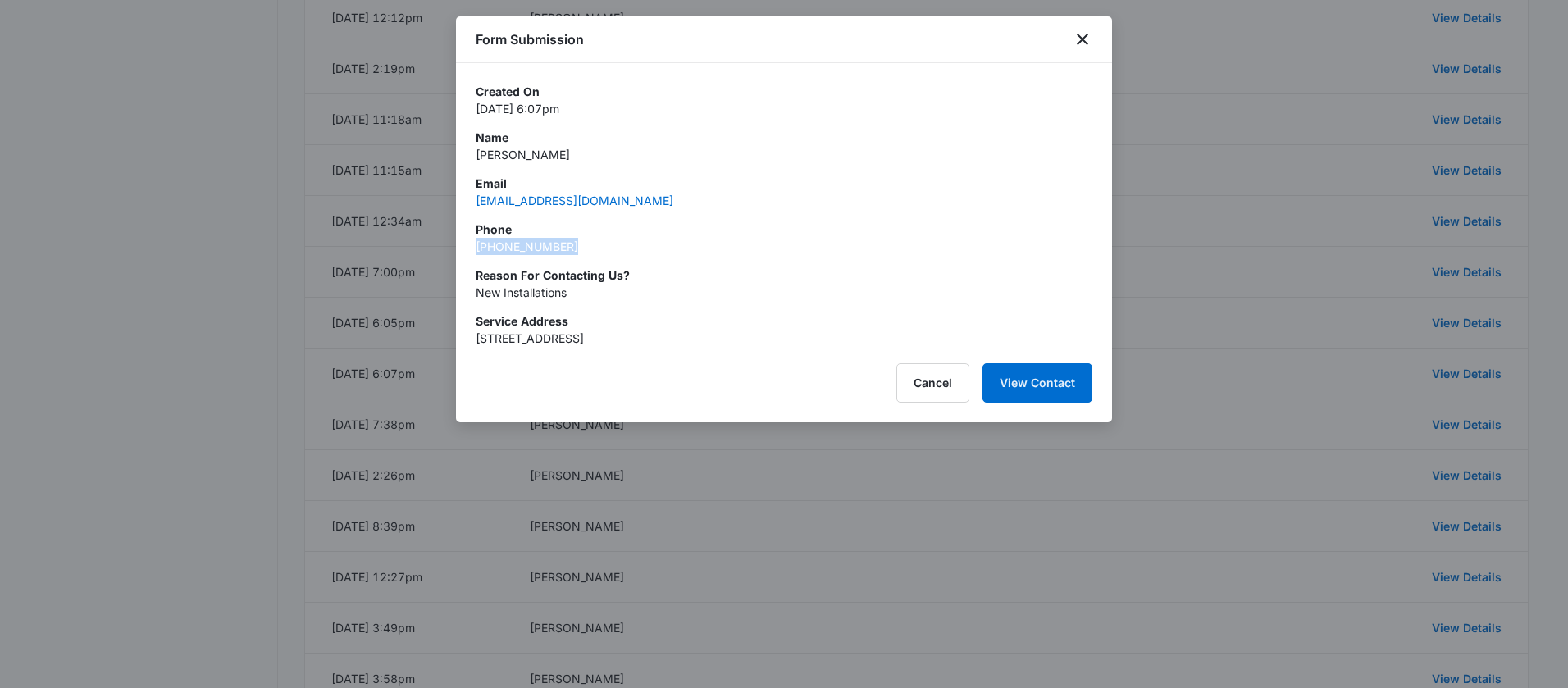
click at [464, 250] on div "Created On Jan 4, 2025 at 6:07pm Name Brittany Massie Email williamsonbn0213@gm…" at bounding box center [784, 206] width 656 height 284
drag, startPoint x: 500, startPoint y: 298, endPoint x: 459, endPoint y: 298, distance: 41.0
click at [459, 298] on div "Created On Jan 4, 2025 at 6:07pm Name Brittany Massie Email williamsonbn0213@gm…" at bounding box center [784, 206] width 656 height 284
click at [1084, 43] on icon "close" at bounding box center [1083, 39] width 20 height 20
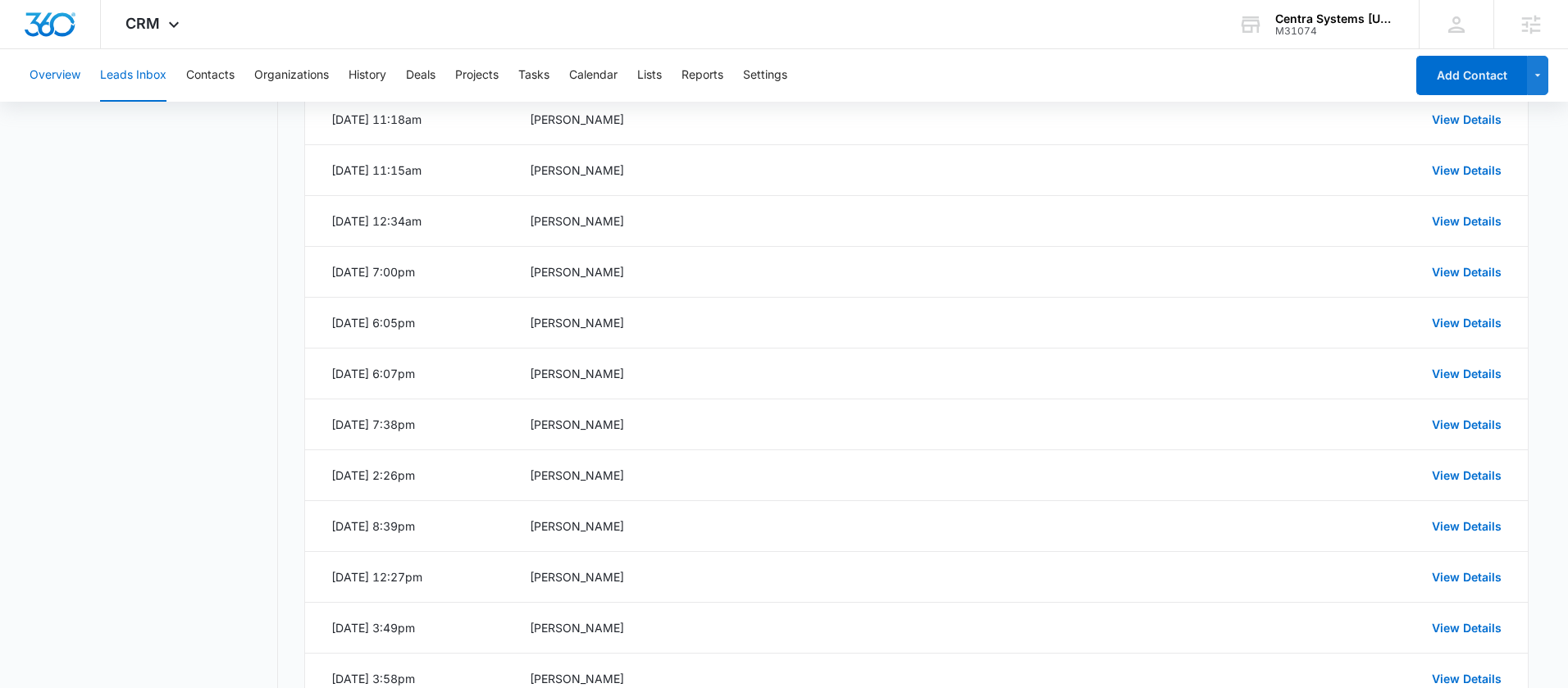
click at [74, 69] on button "Overview" at bounding box center [55, 75] width 51 height 53
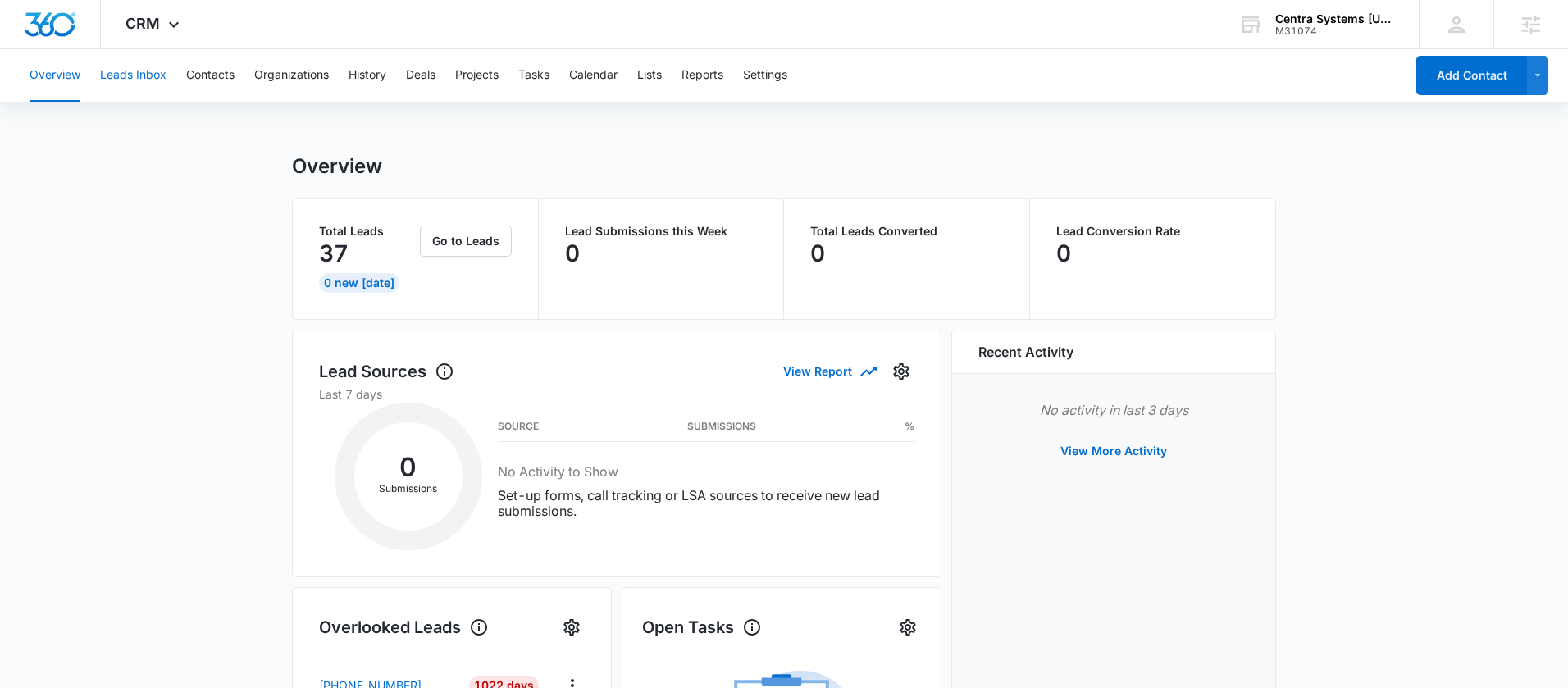
click at [159, 80] on button "Leads Inbox" at bounding box center [133, 75] width 67 height 53
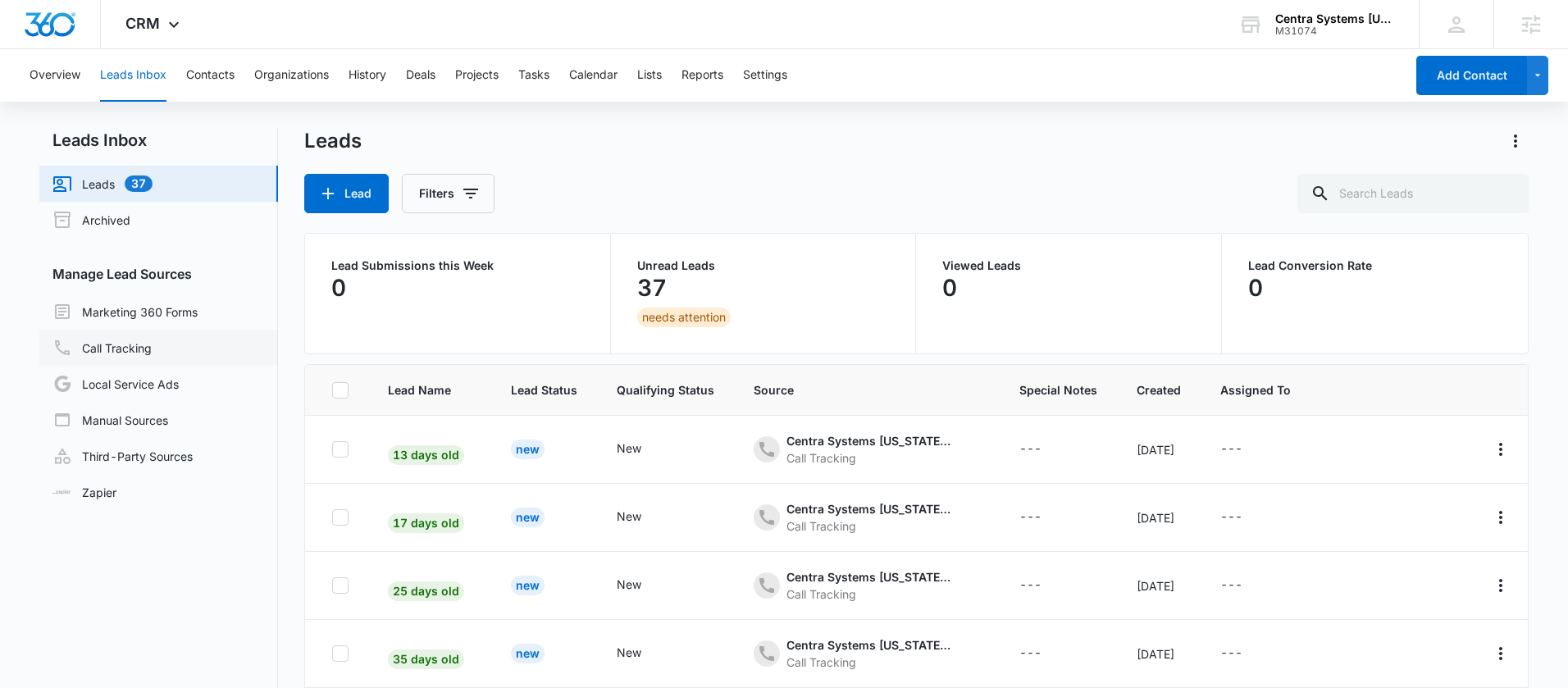
click at [152, 358] on link "Call Tracking" at bounding box center [102, 347] width 99 height 20
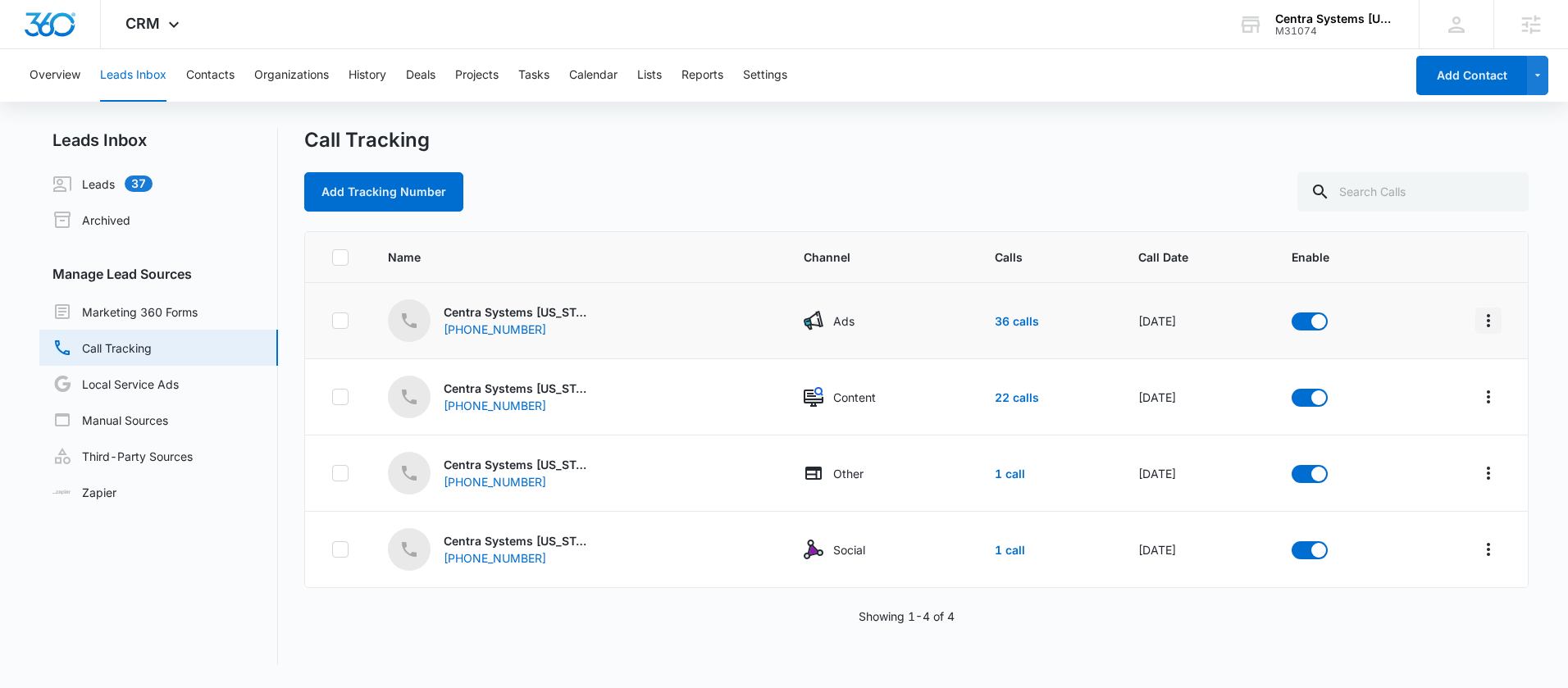
click at [1487, 324] on icon "Overflow Menu" at bounding box center [1488, 320] width 3 height 13
click at [1459, 300] on td "Rename Field Mapping Submission Rules Delete" at bounding box center [1465, 321] width 124 height 76
click at [1000, 323] on link "36 calls" at bounding box center [1016, 321] width 44 height 14
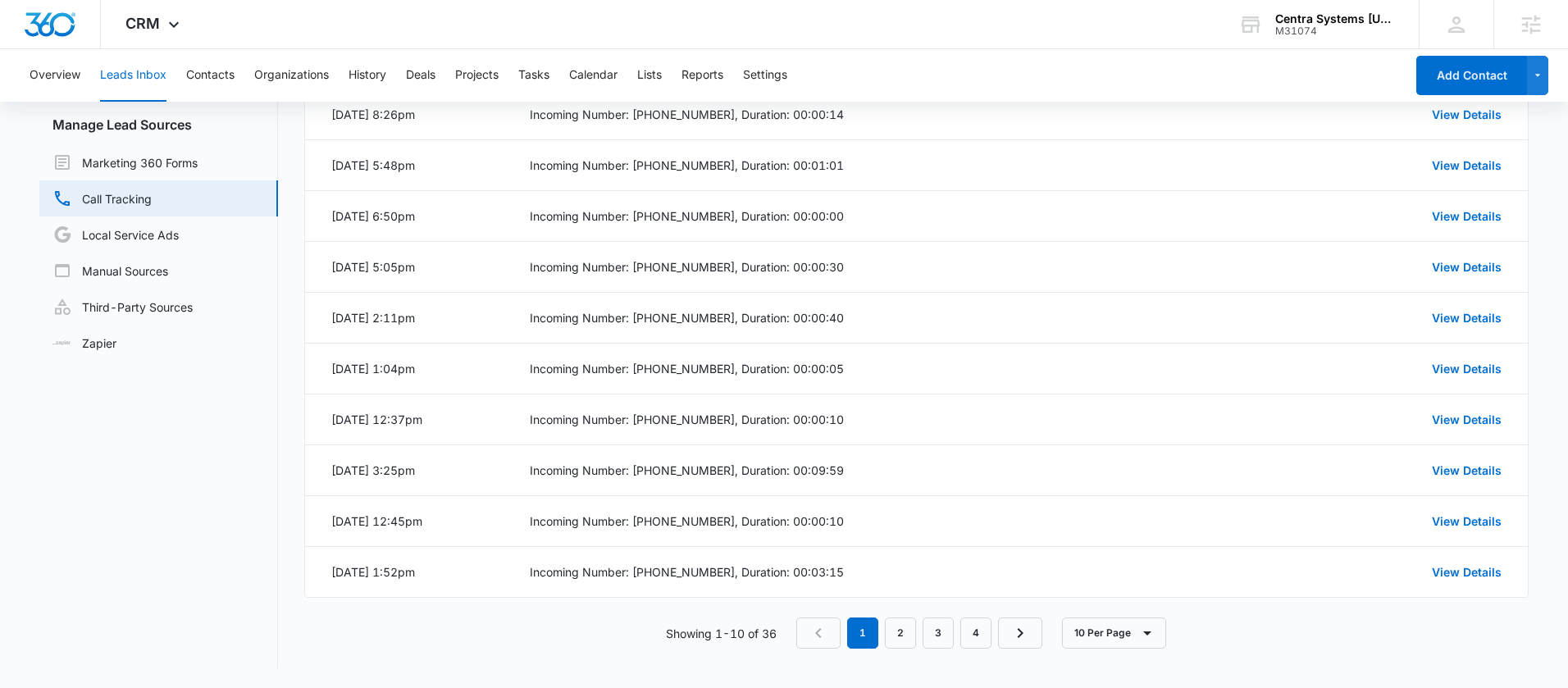
scroll to position [130, 0]
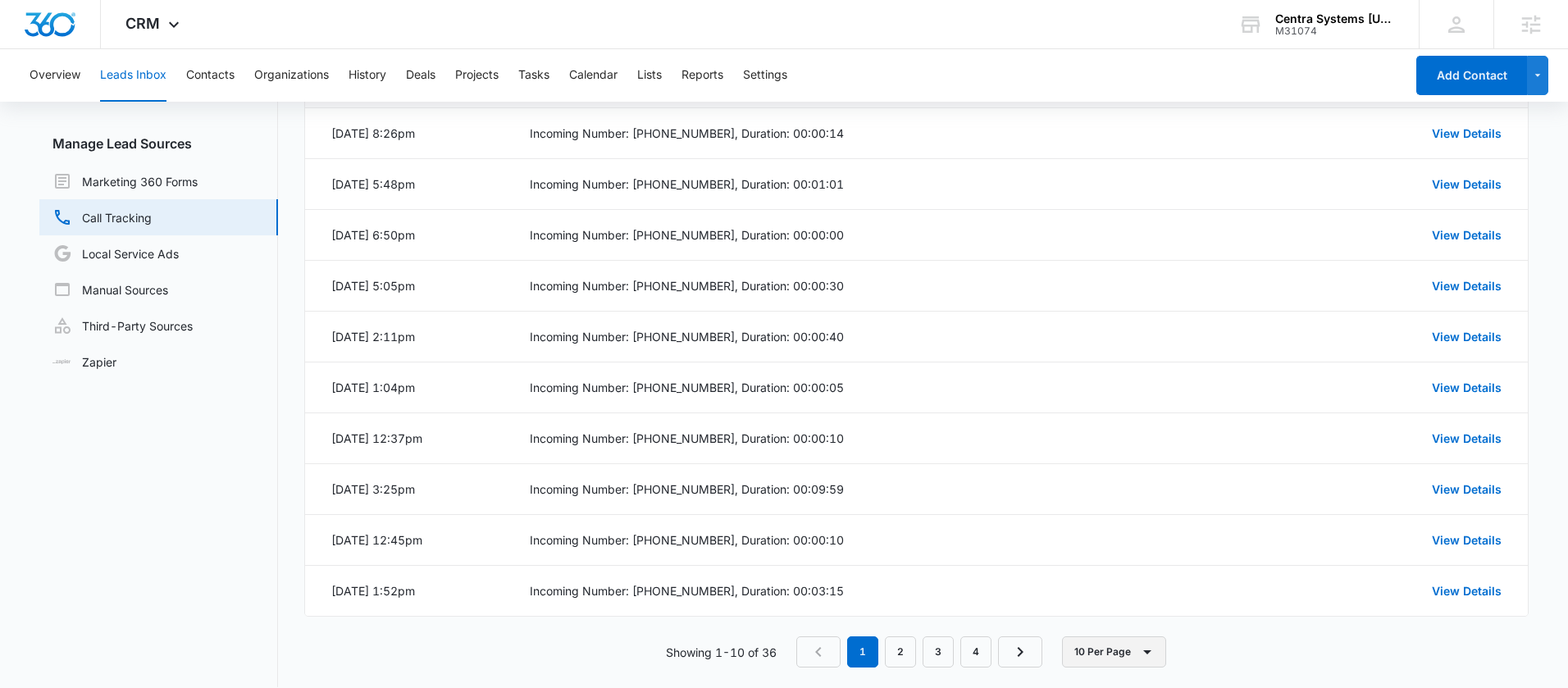
click at [1080, 648] on button "10 Per Page" at bounding box center [1114, 653] width 104 height 31
click at [1113, 614] on button "100 Per Page" at bounding box center [1130, 603] width 131 height 24
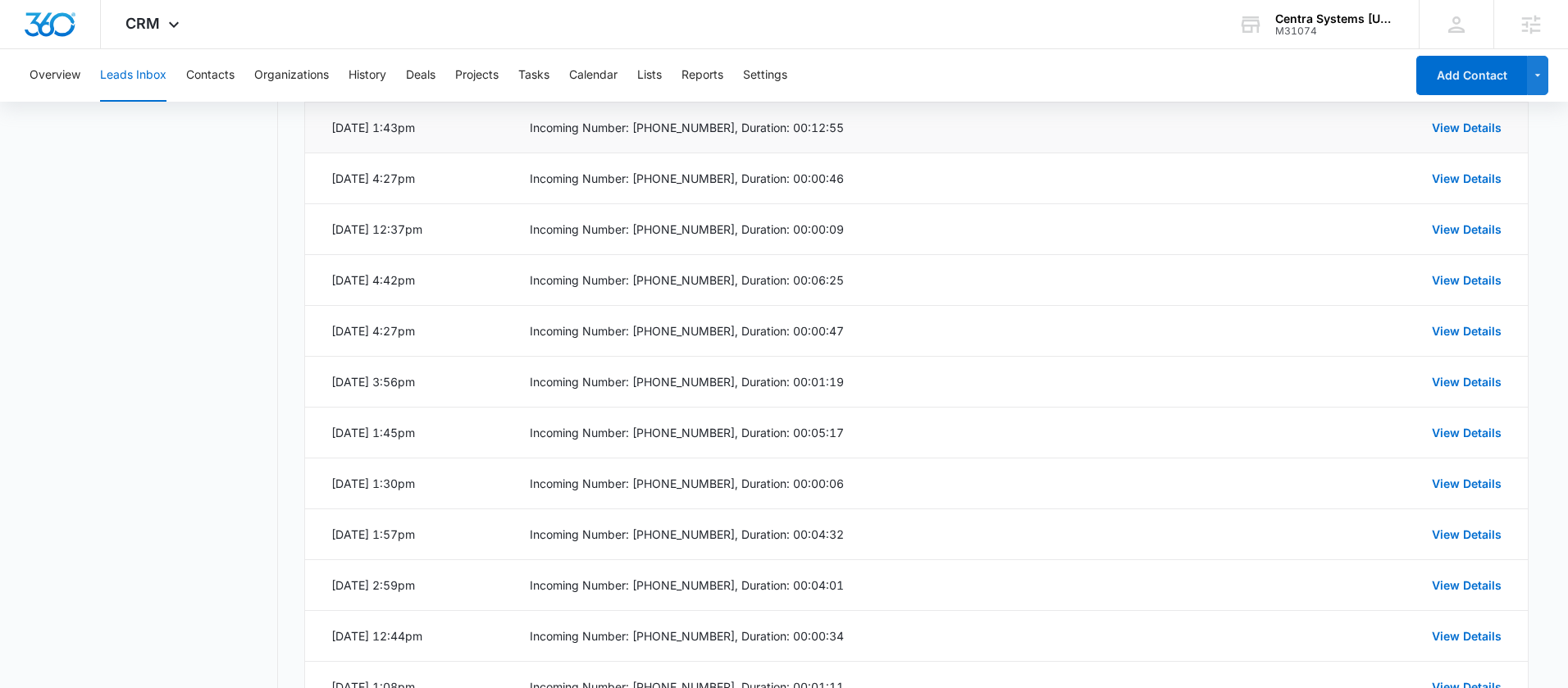
scroll to position [677, 0]
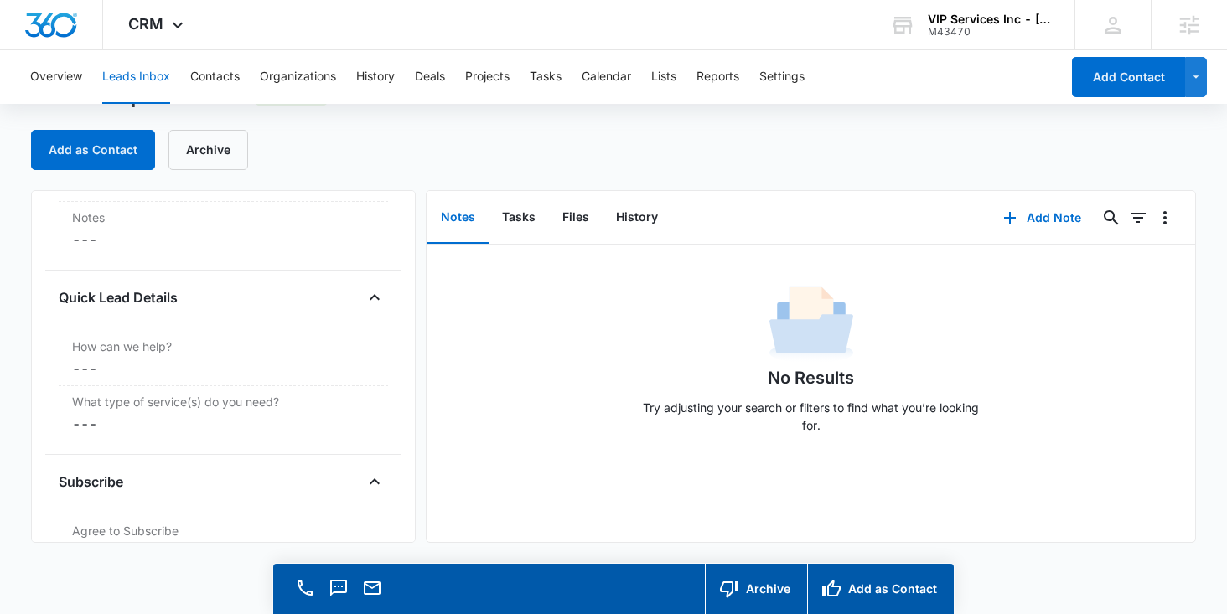
scroll to position [1487, 0]
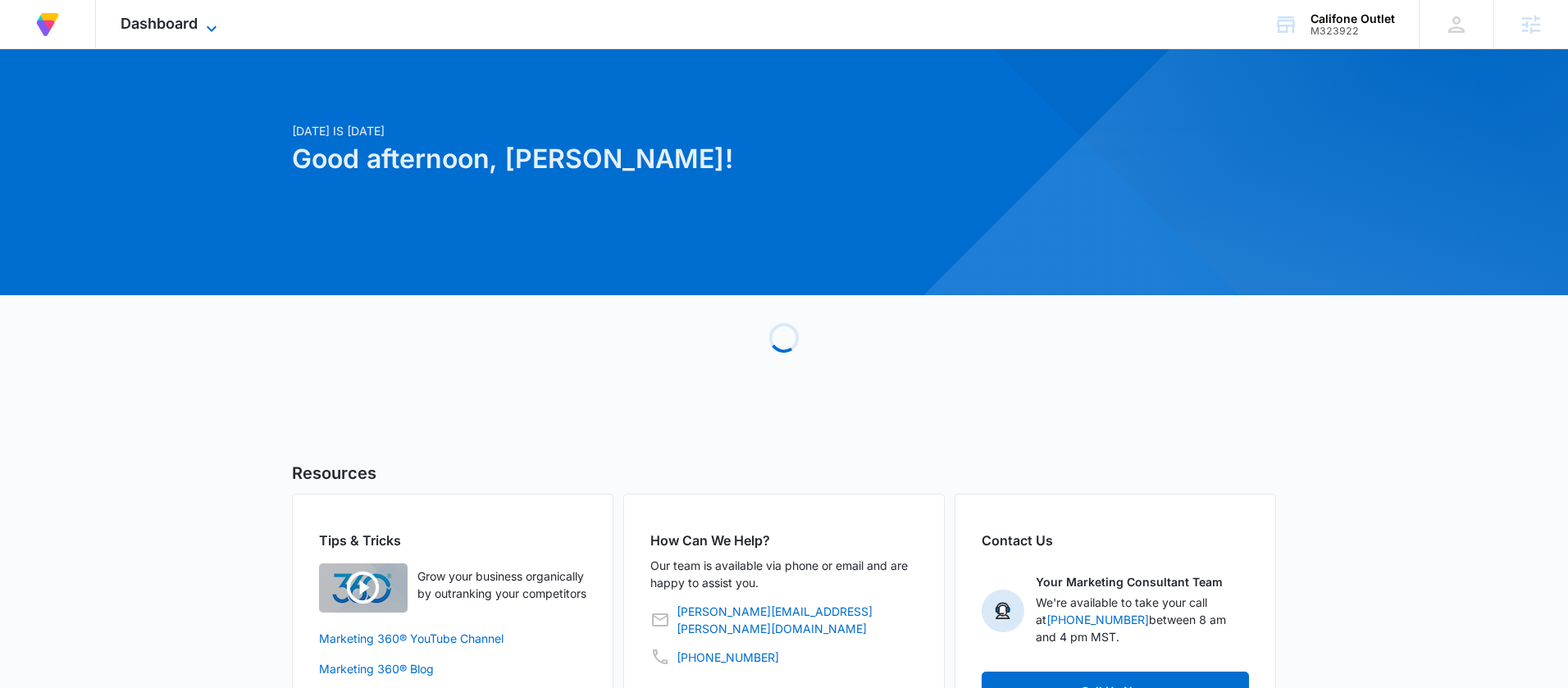
click at [205, 33] on icon at bounding box center [211, 28] width 20 height 20
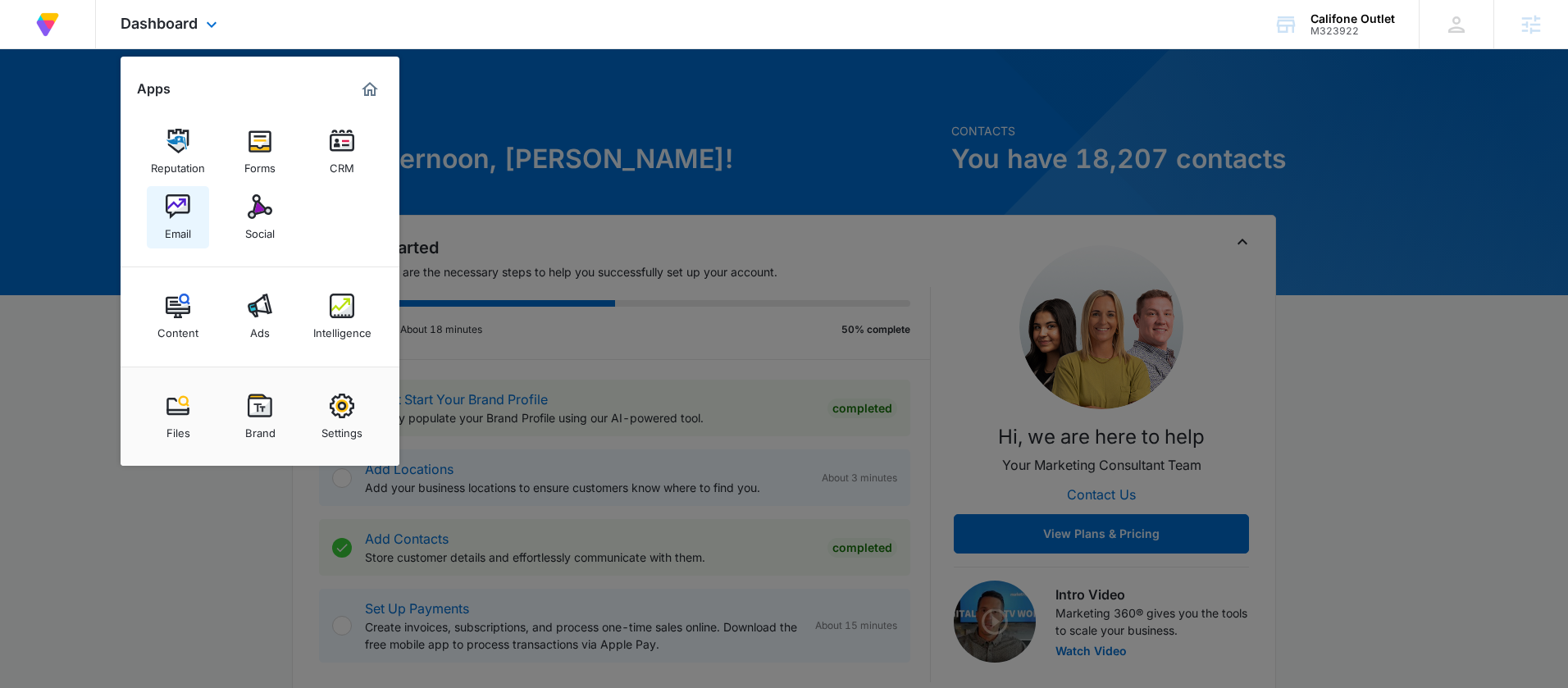
click at [180, 215] on img at bounding box center [177, 206] width 24 height 24
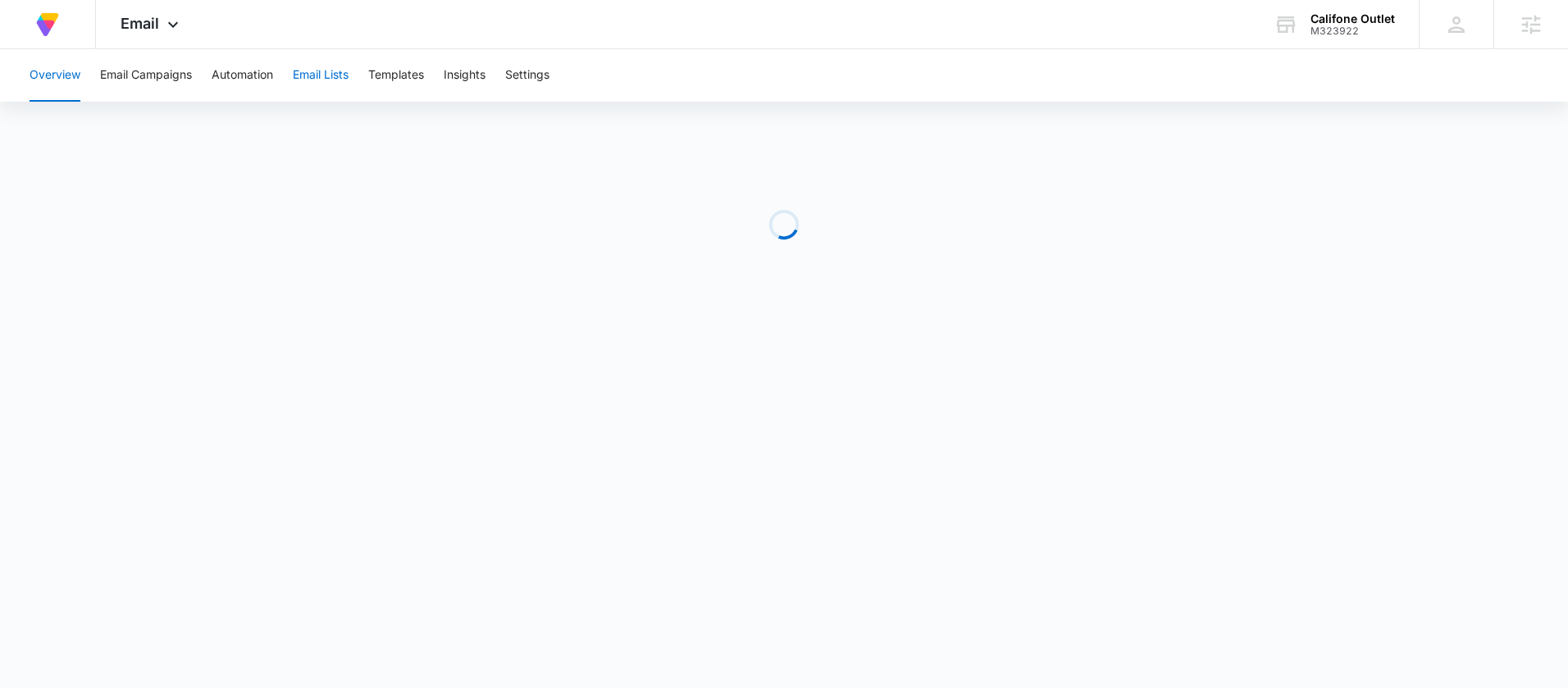
click at [327, 72] on button "Email Lists" at bounding box center [320, 75] width 56 height 53
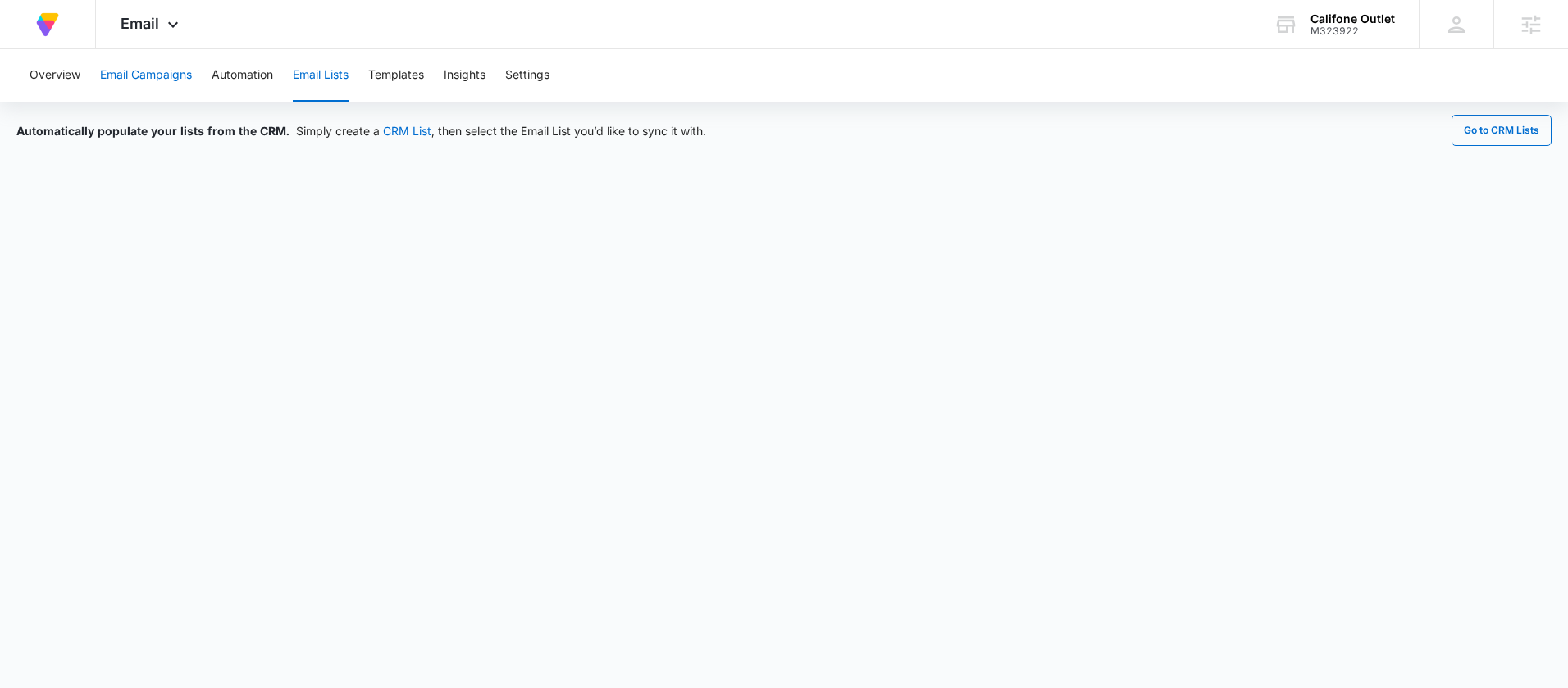
click at [144, 78] on button "Email Campaigns" at bounding box center [146, 75] width 92 height 53
